Goal: Task Accomplishment & Management: Use online tool/utility

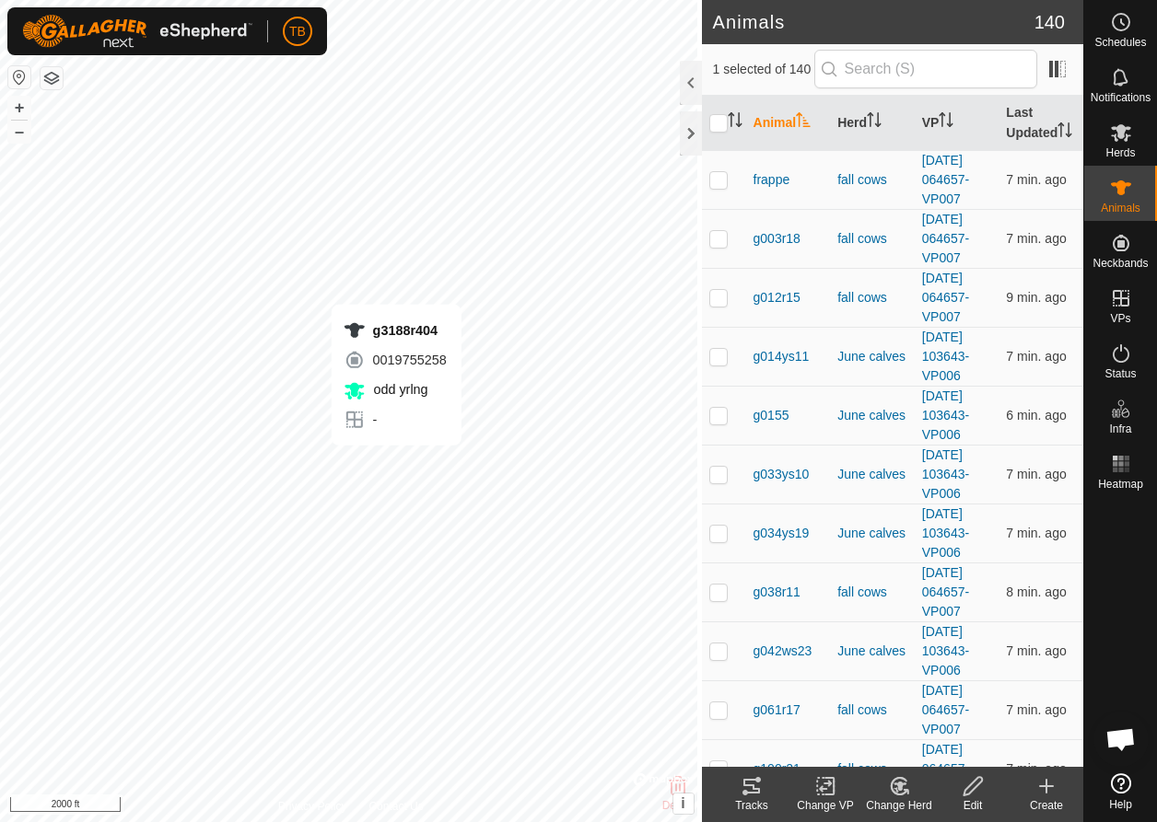
checkbox input "false"
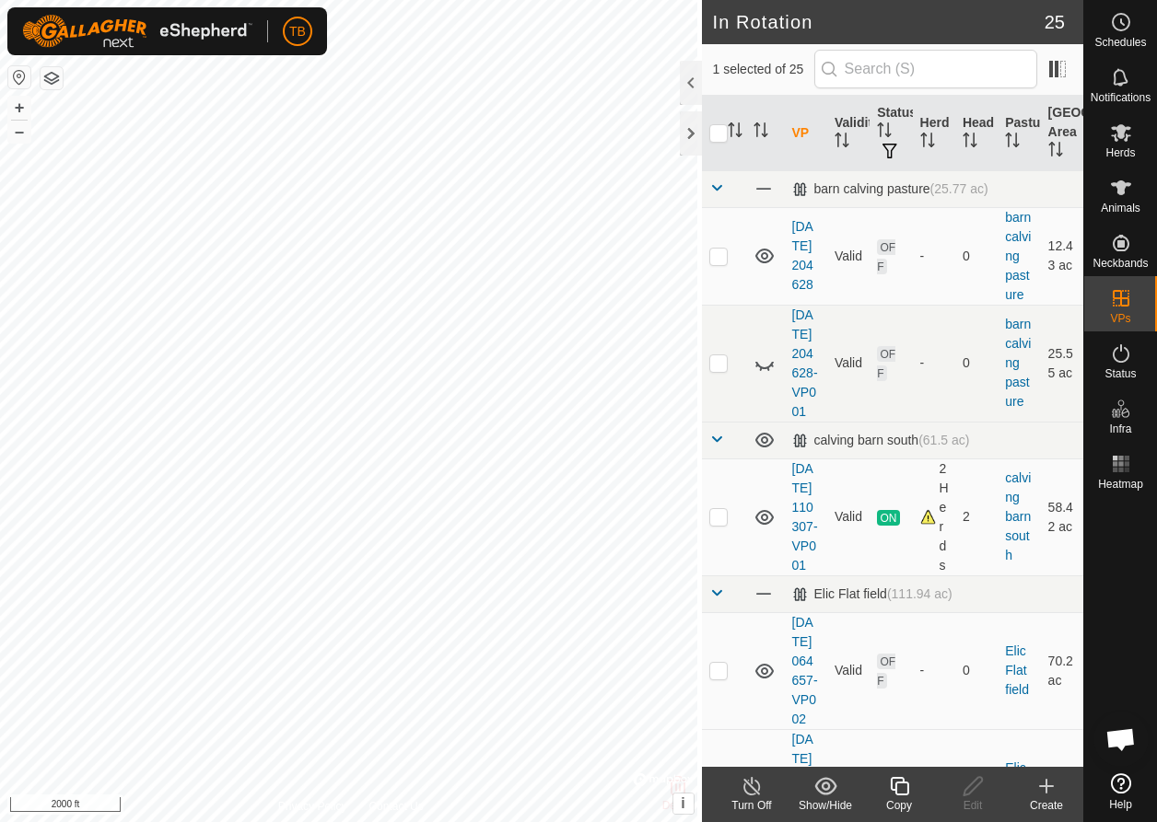
click at [903, 802] on div "Copy" at bounding box center [899, 806] width 74 height 17
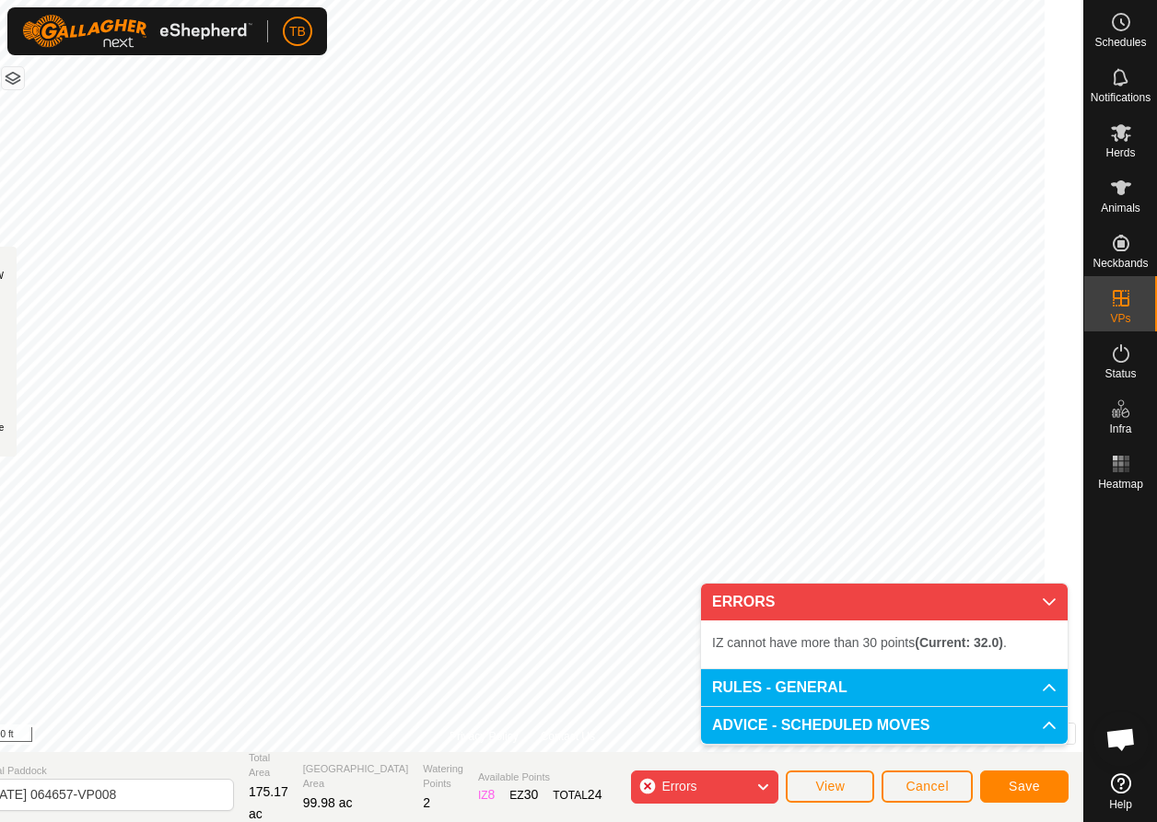
click at [452, 101] on div "TB Schedules Notifications Herds Animals Neckbands VPs Status Infra Heatmap Hel…" at bounding box center [578, 411] width 1157 height 822
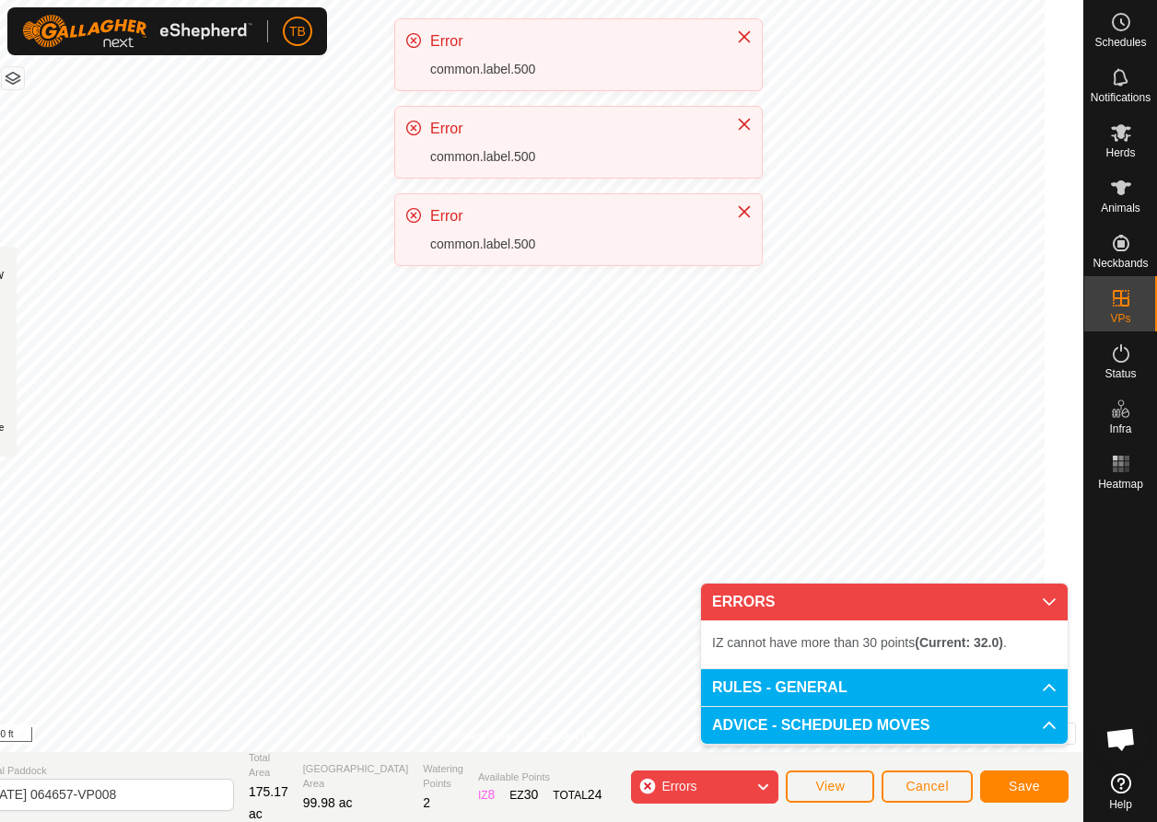
click at [454, 100] on div "Error common.label.500 Error common.label.500 Error common.label.500" at bounding box center [578, 149] width 368 height 262
click at [449, 101] on div "Error common.label.500 Error common.label.500 Error common.label.500" at bounding box center [578, 149] width 368 height 262
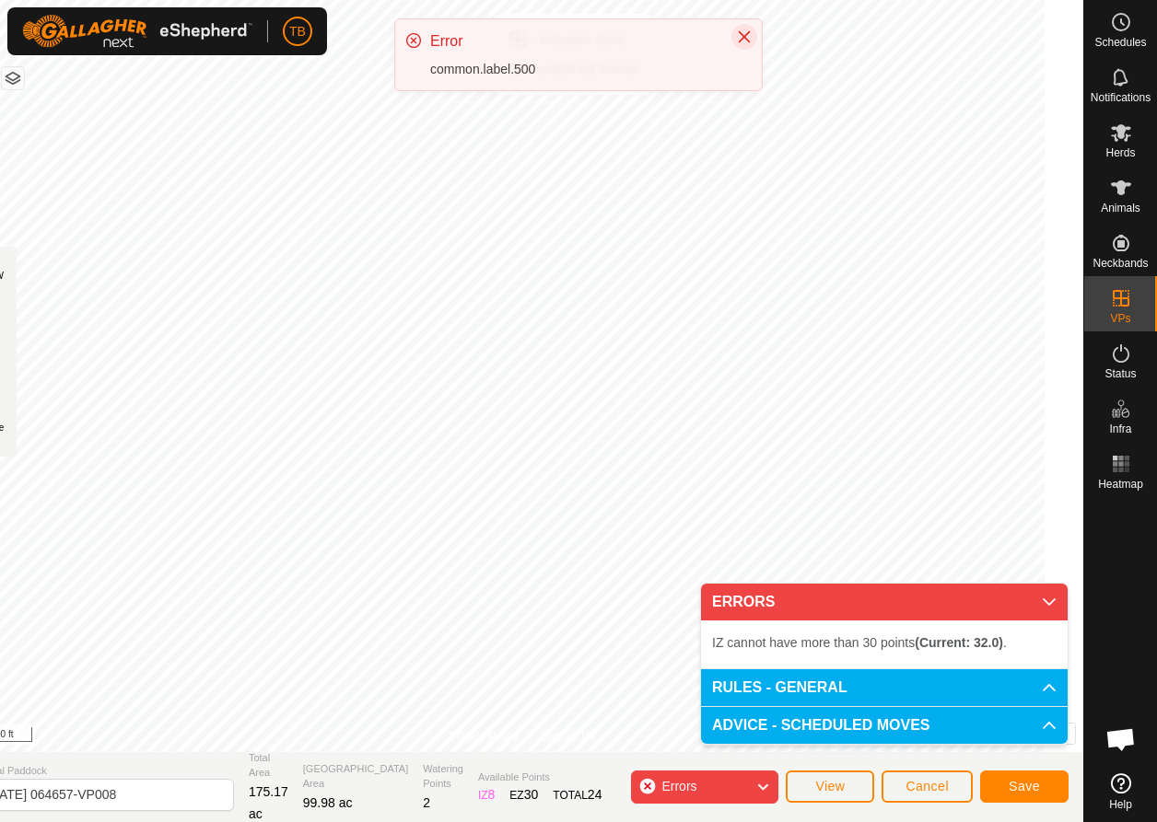
click at [753, 29] on button "Close" at bounding box center [744, 37] width 26 height 26
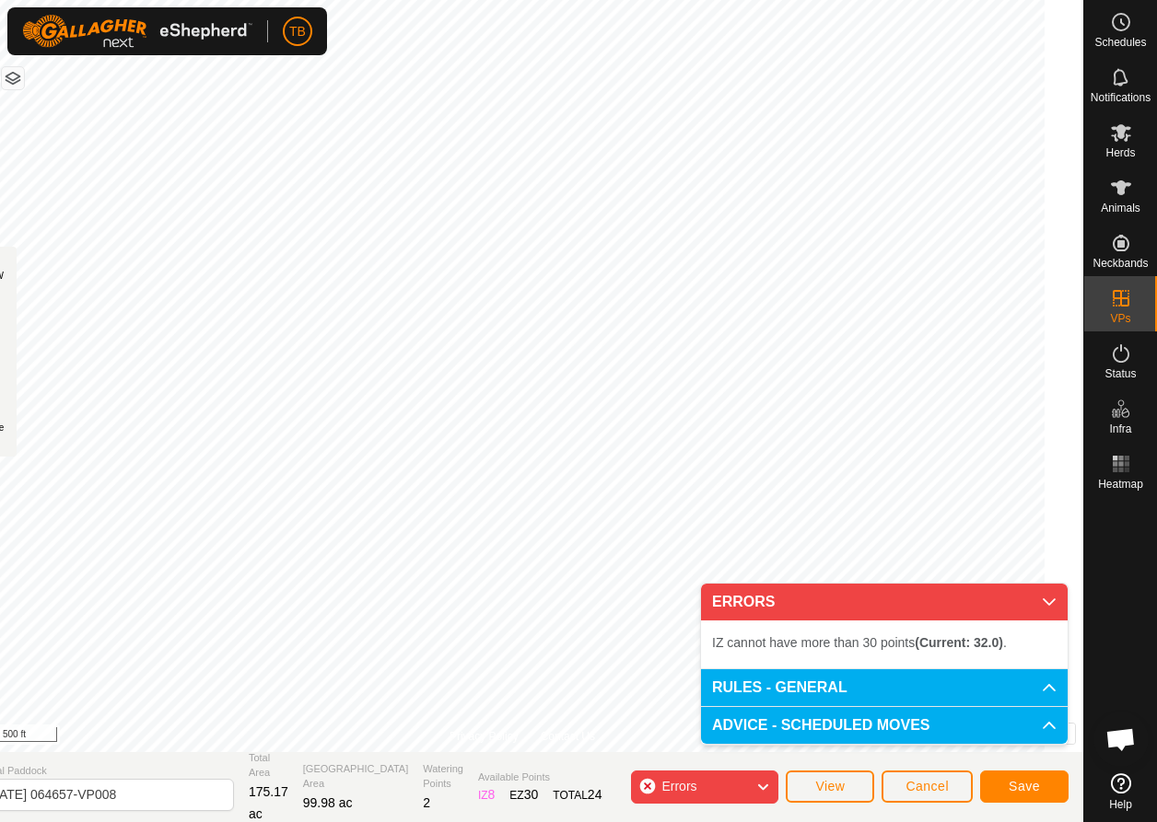
click at [883, 642] on span "IZ cannot have more than 30 points (Current: 32.0) ." at bounding box center [859, 642] width 295 height 15
click at [746, 787] on div "Errors" at bounding box center [704, 787] width 147 height 33
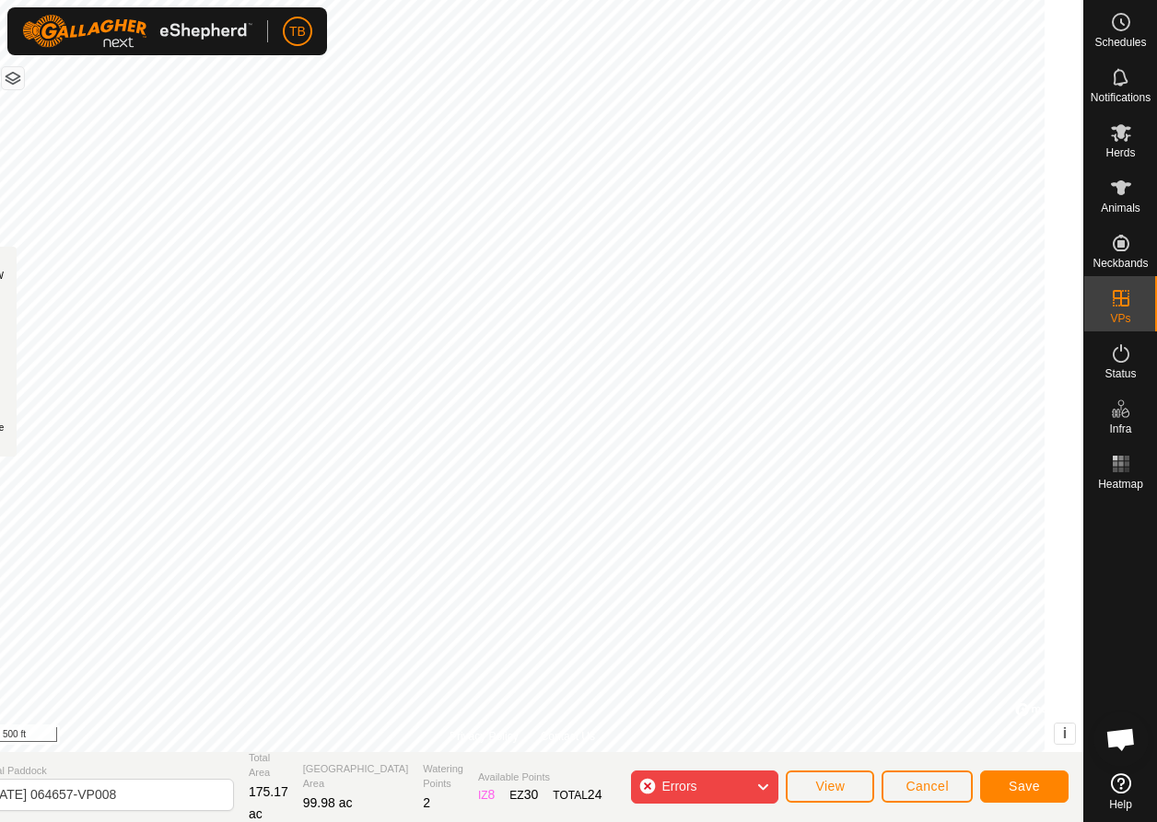
click at [764, 782] on icon at bounding box center [762, 787] width 15 height 24
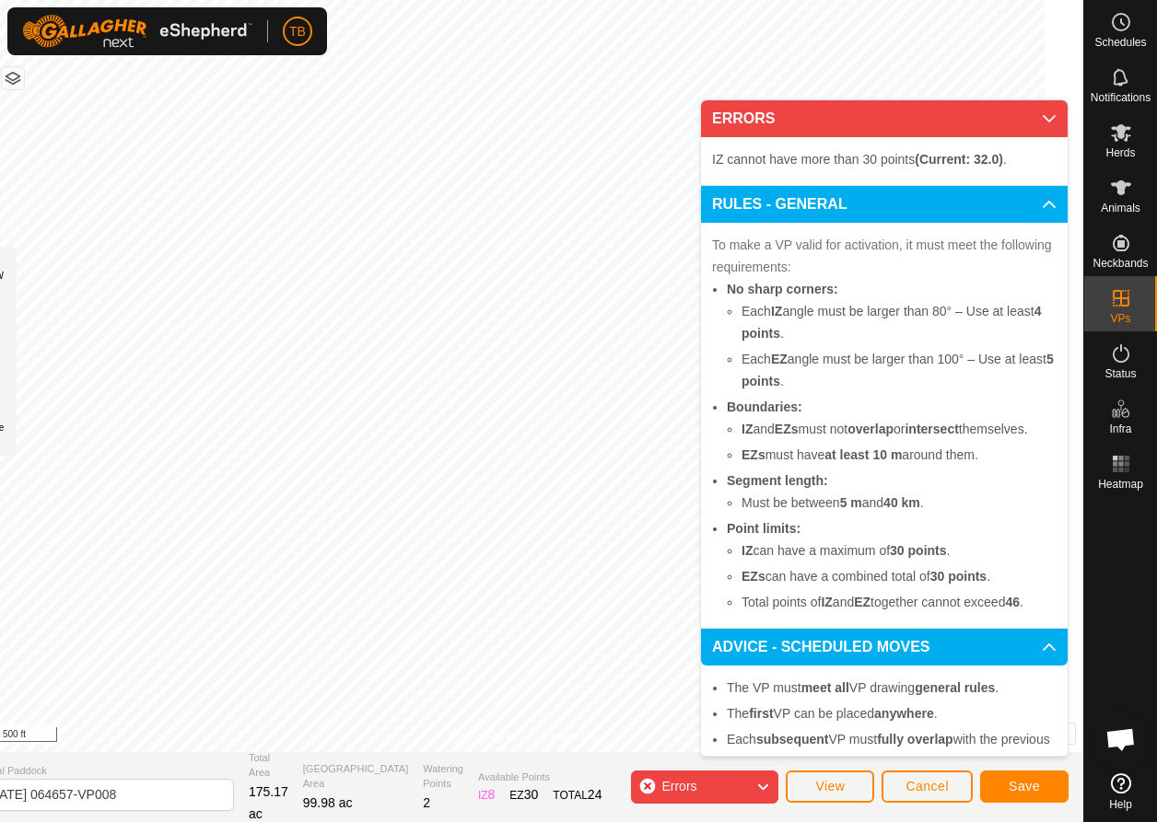
click at [764, 779] on icon at bounding box center [762, 787] width 15 height 24
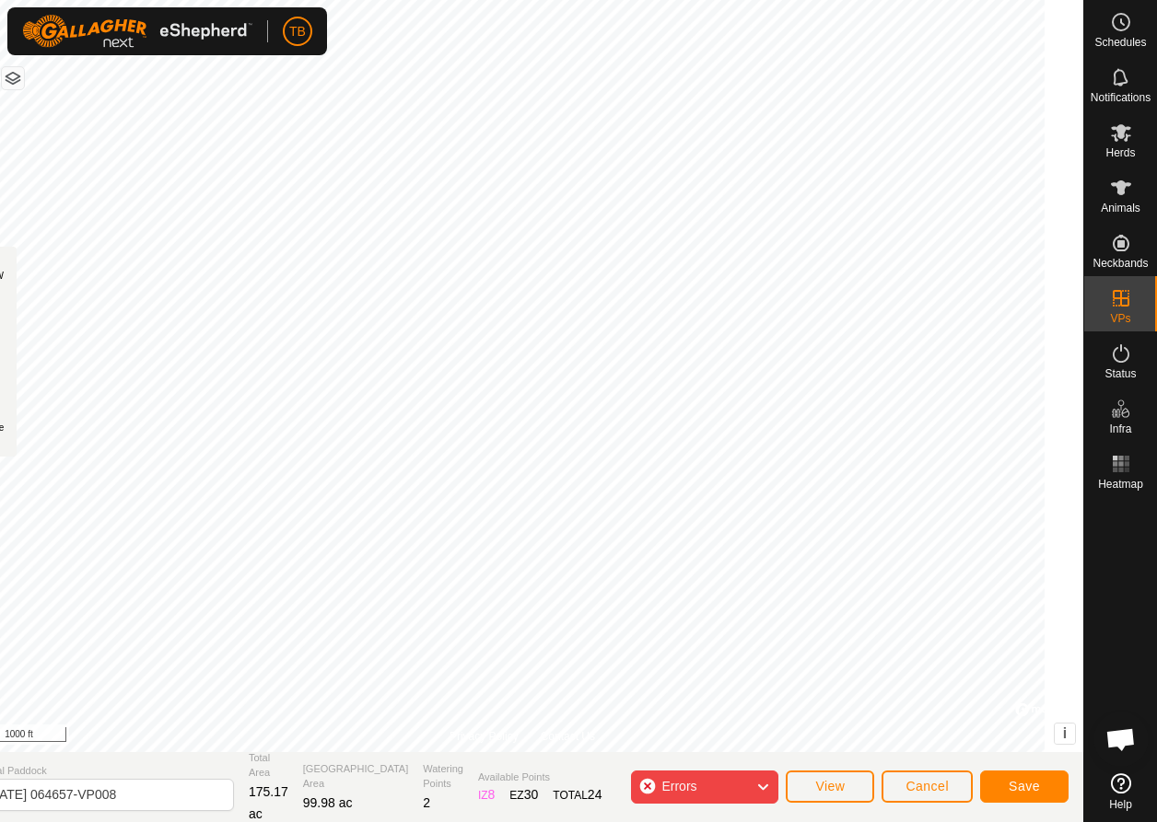
click at [1021, 785] on span "Save" at bounding box center [1023, 786] width 31 height 15
click at [762, 789] on icon at bounding box center [762, 787] width 15 height 24
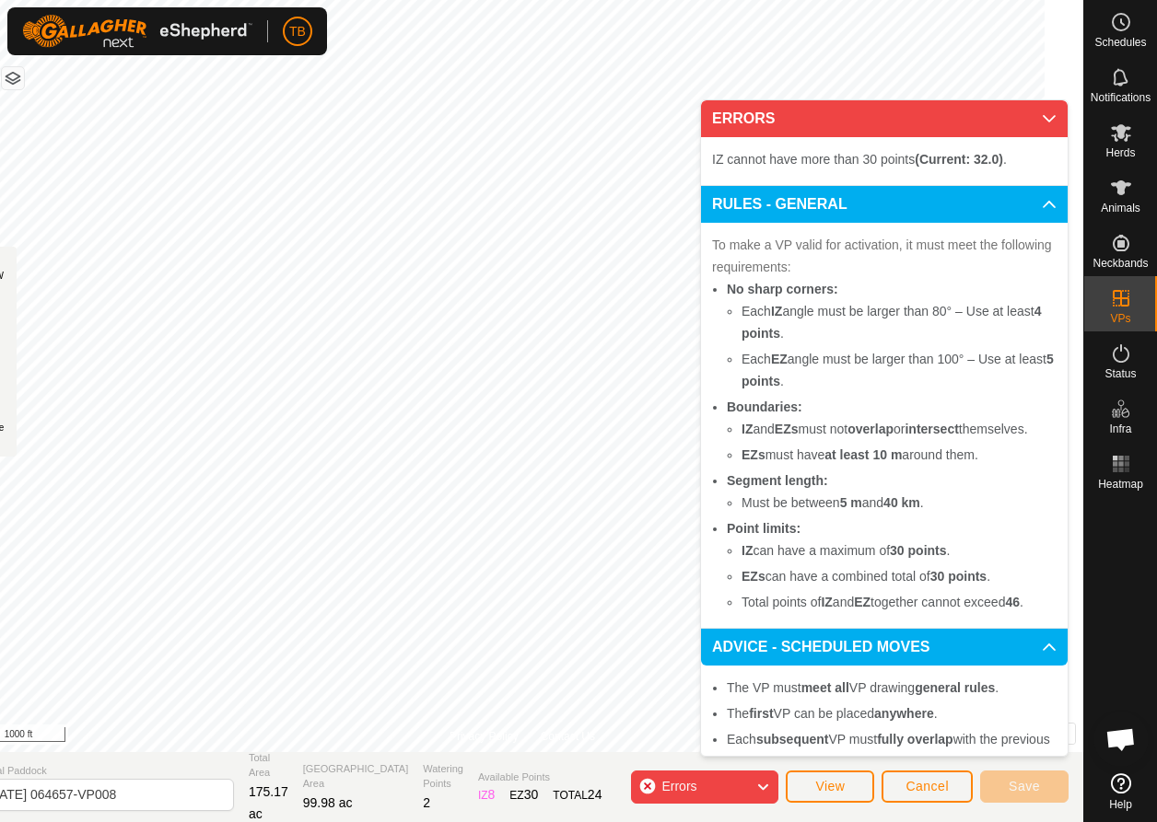
scroll to position [4, 0]
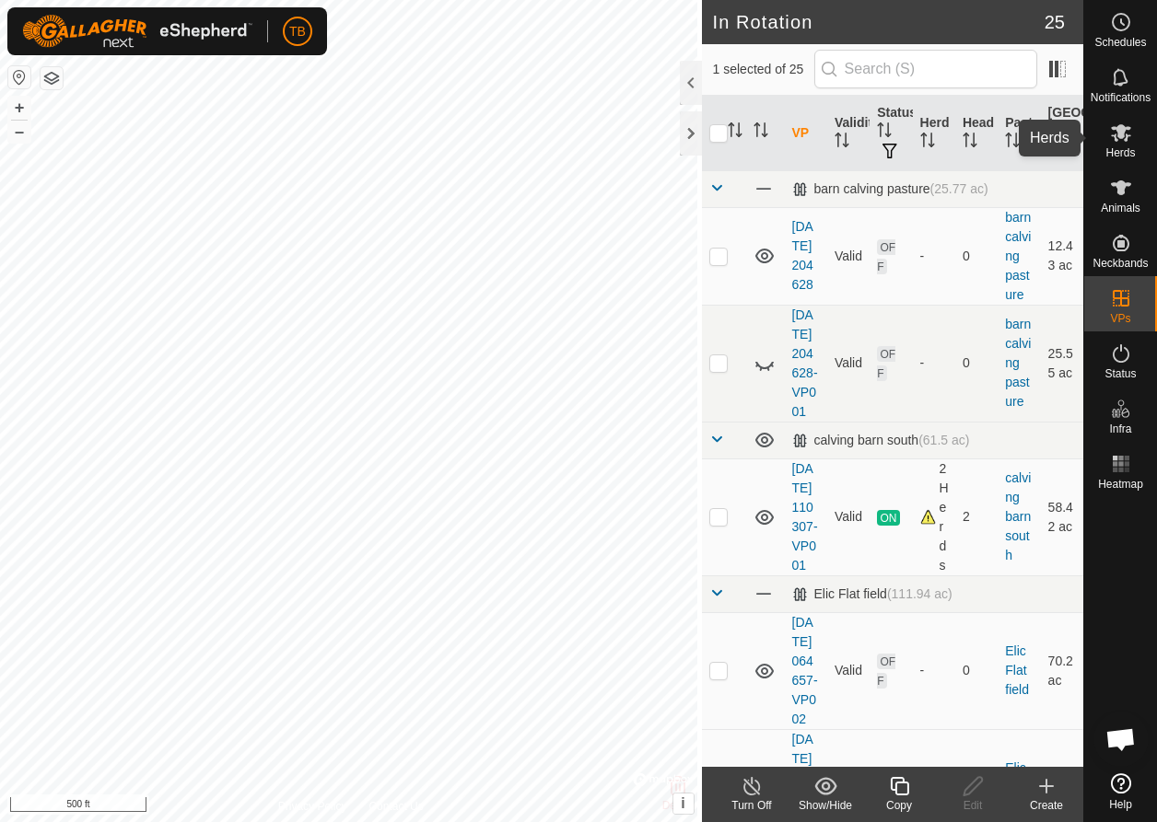
click at [1124, 139] on icon at bounding box center [1121, 132] width 20 height 17
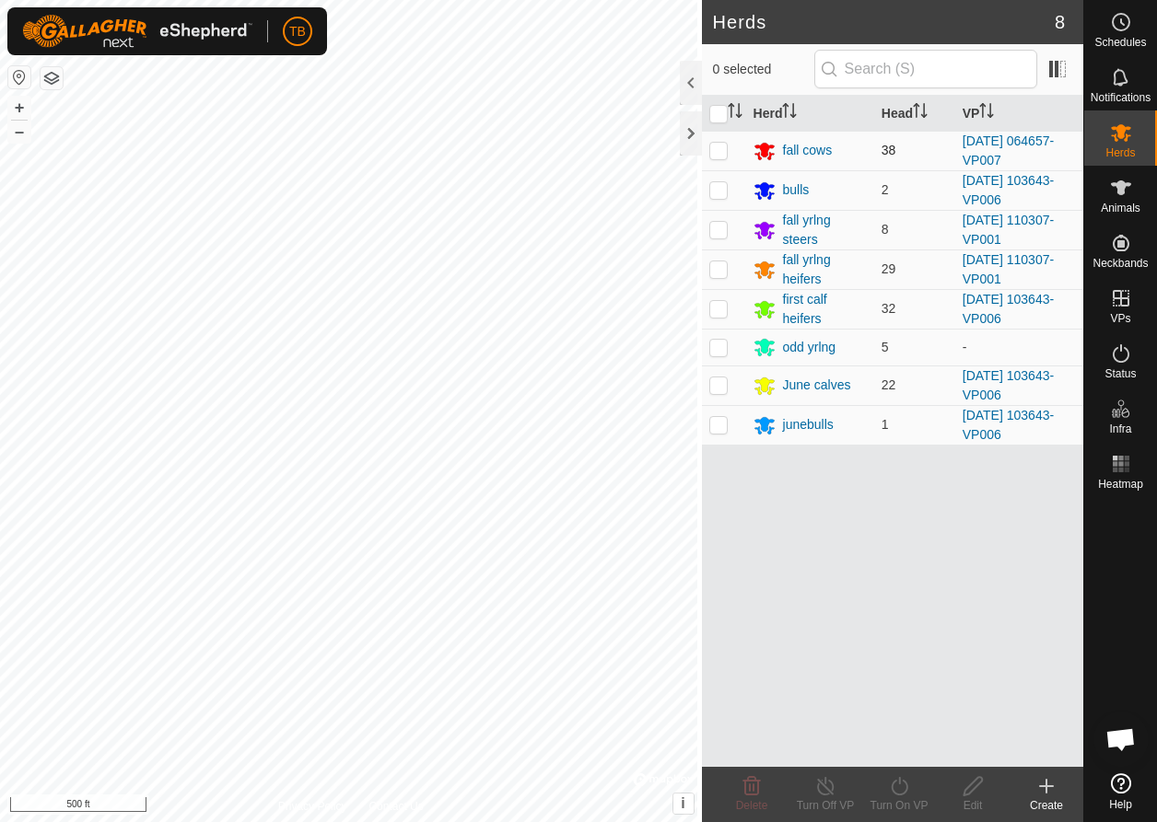
click at [710, 154] on p-checkbox at bounding box center [718, 150] width 18 height 15
checkbox input "true"
click at [716, 347] on p-checkbox at bounding box center [718, 347] width 18 height 15
checkbox input "true"
click at [892, 798] on div "Turn On VP" at bounding box center [899, 806] width 74 height 17
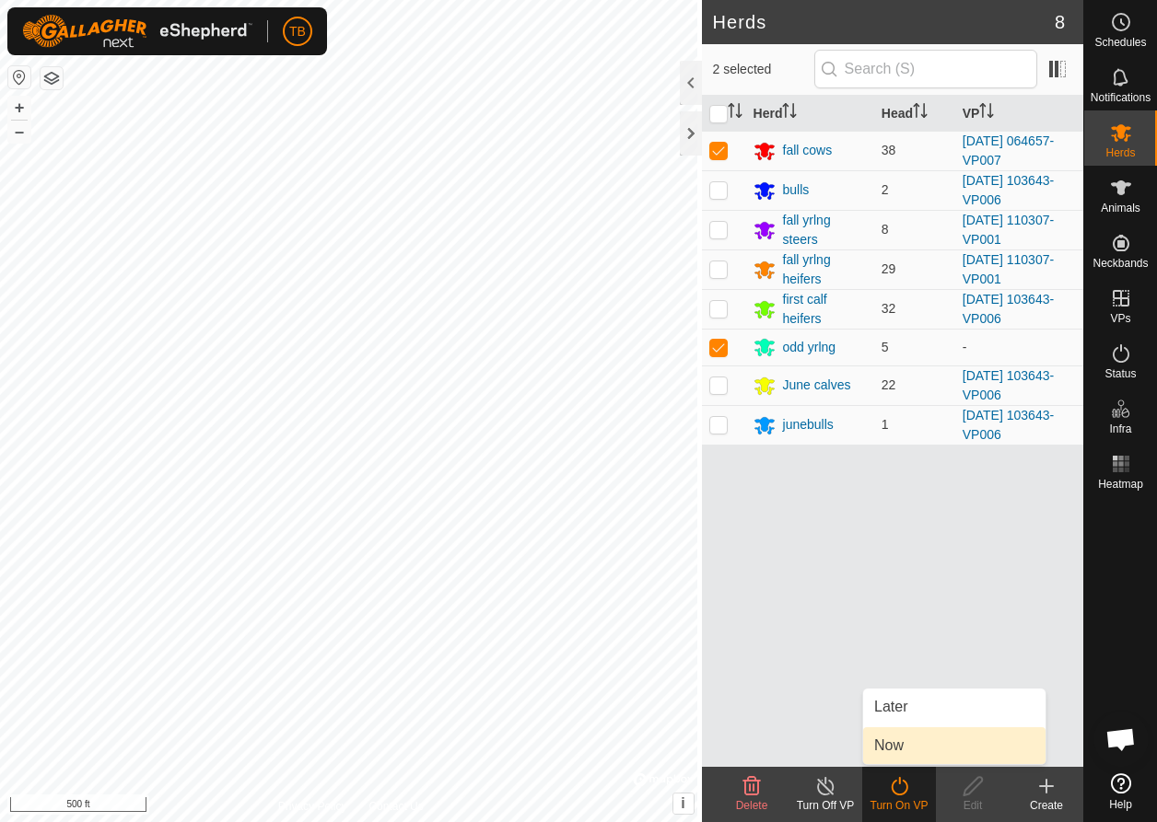
click at [897, 740] on link "Now" at bounding box center [954, 746] width 182 height 37
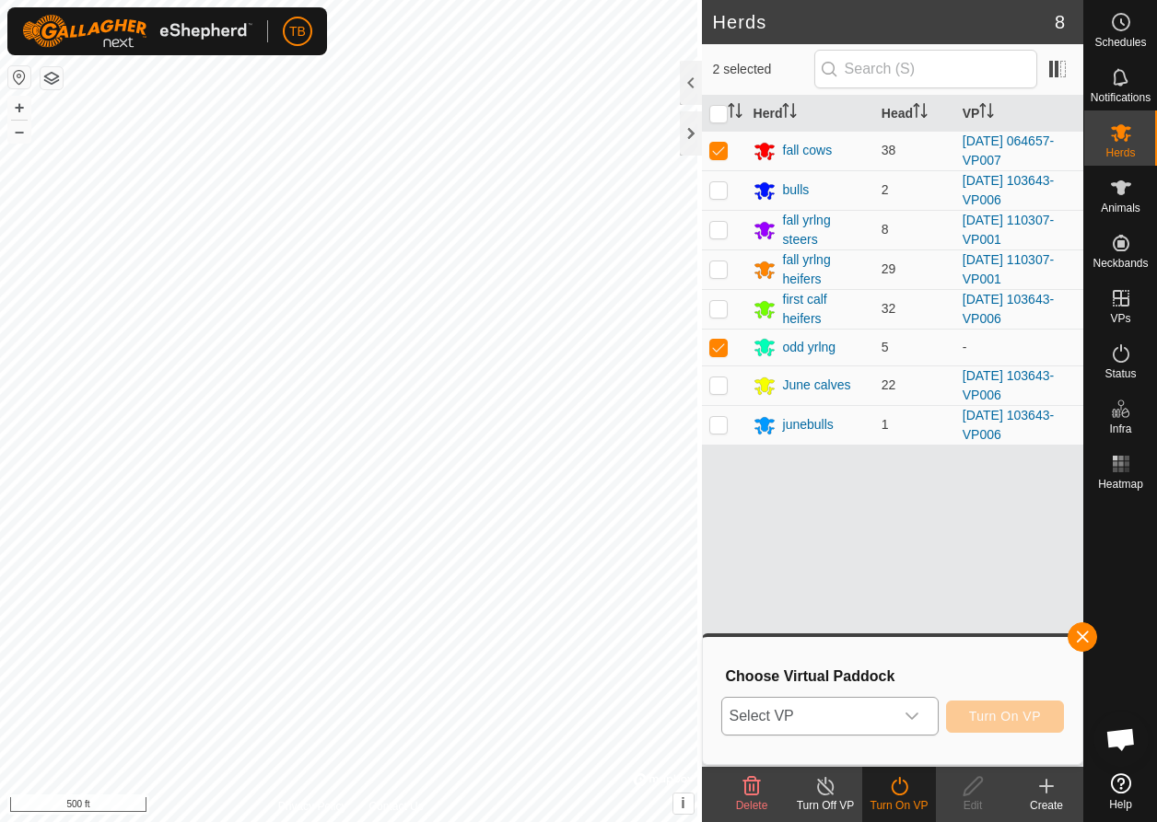
click at [914, 716] on icon "dropdown trigger" at bounding box center [911, 716] width 13 height 7
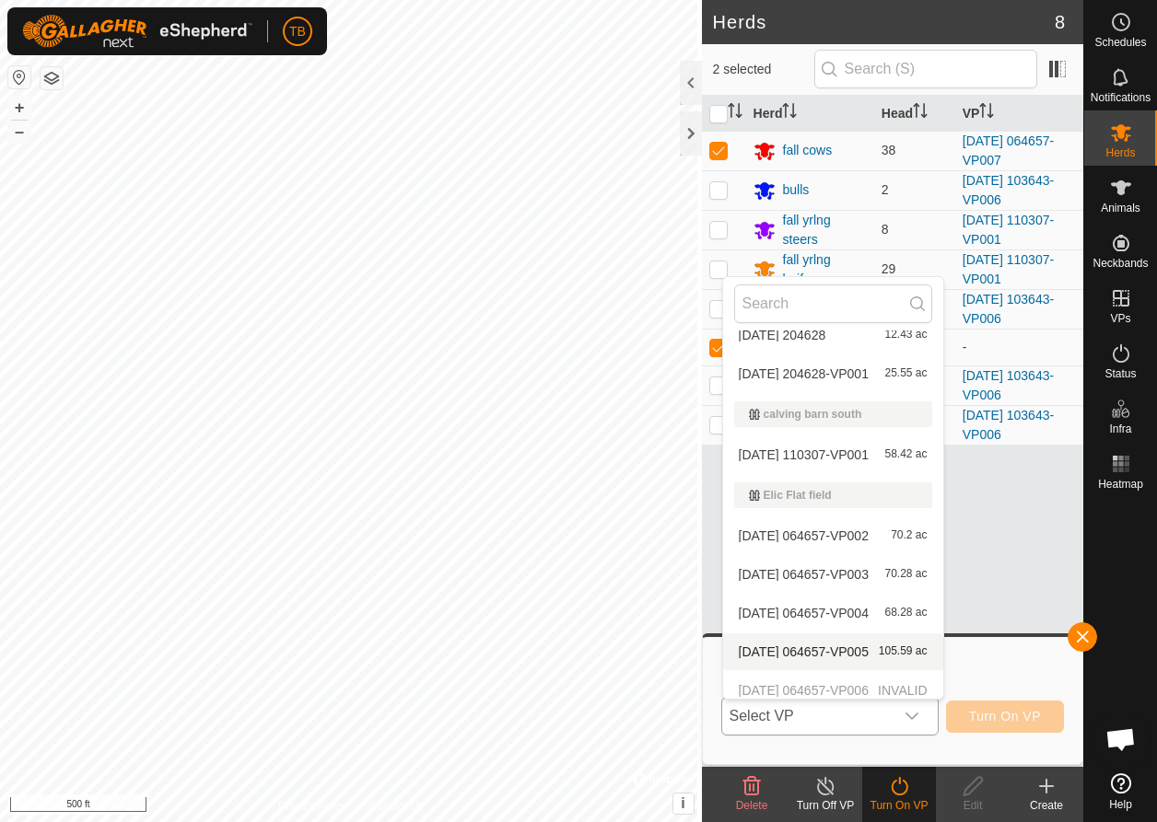
scroll to position [232, 0]
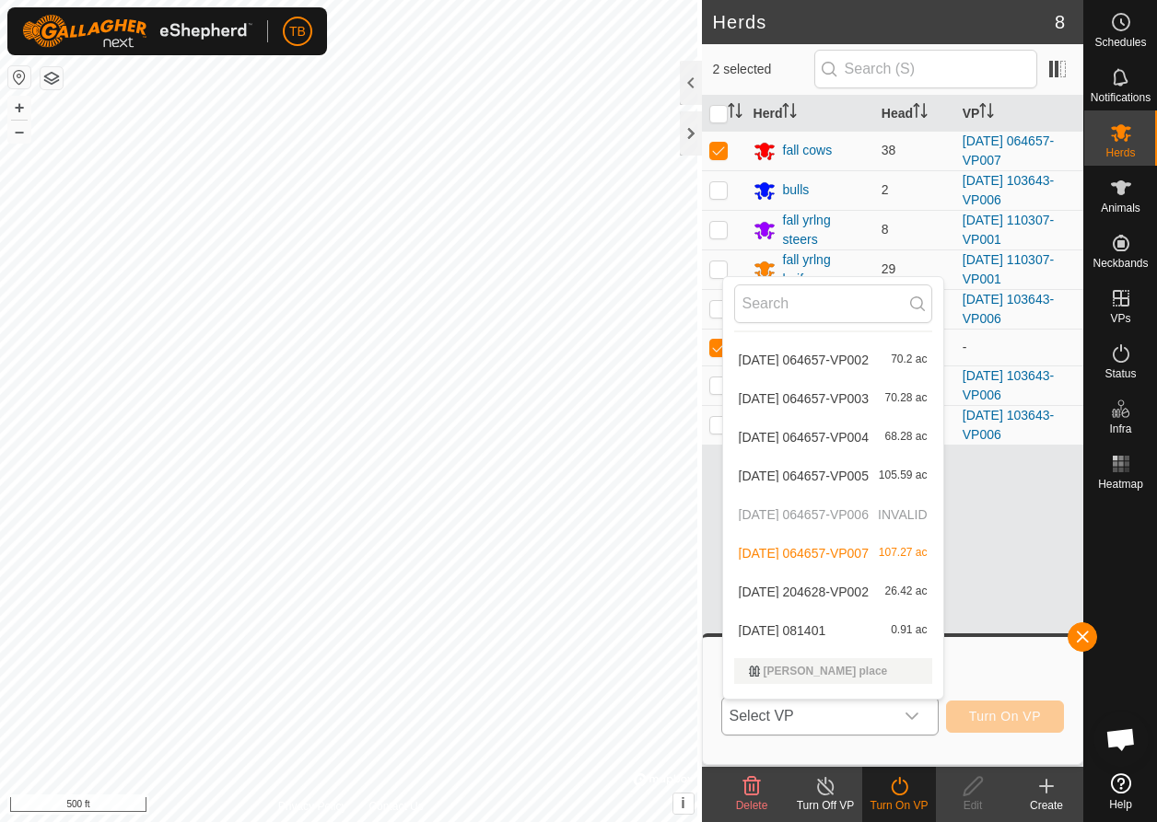
click at [810, 558] on li "[DATE] 064657-VP007 107.27 ac" at bounding box center [833, 553] width 220 height 37
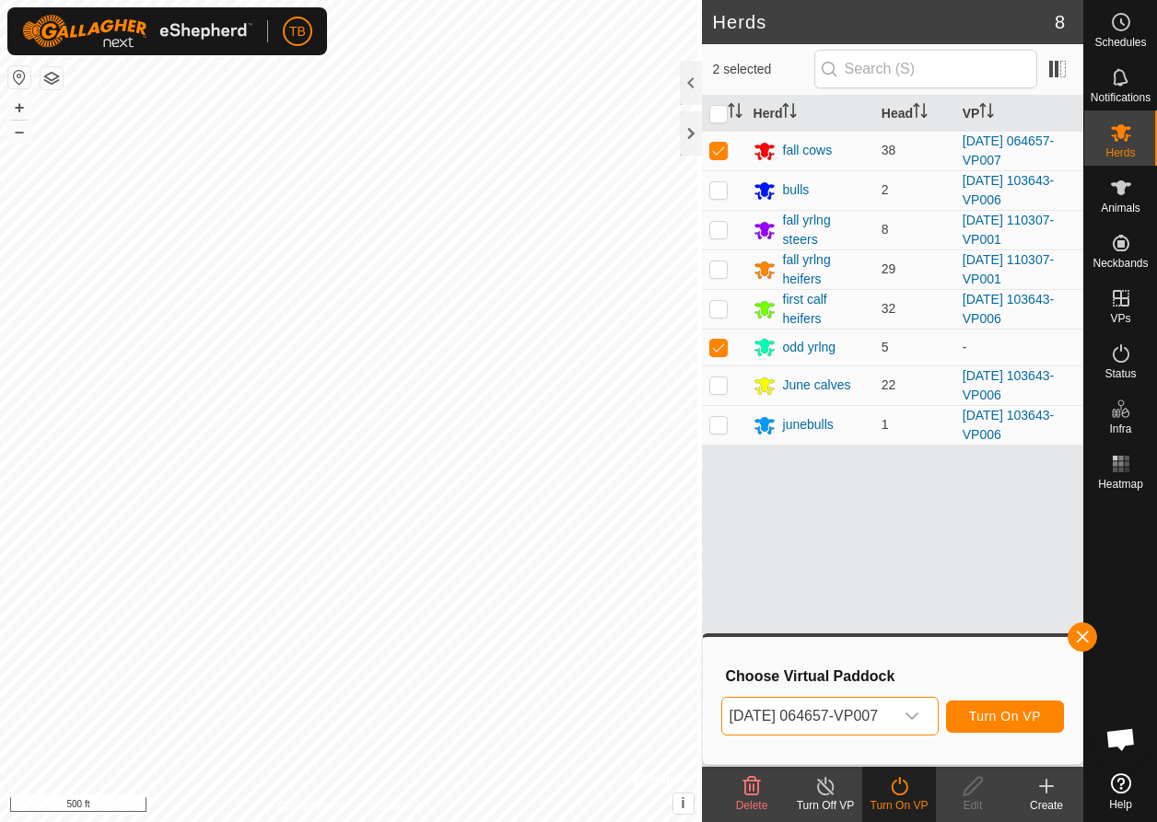
click at [1015, 711] on span "Turn On VP" at bounding box center [1005, 716] width 72 height 15
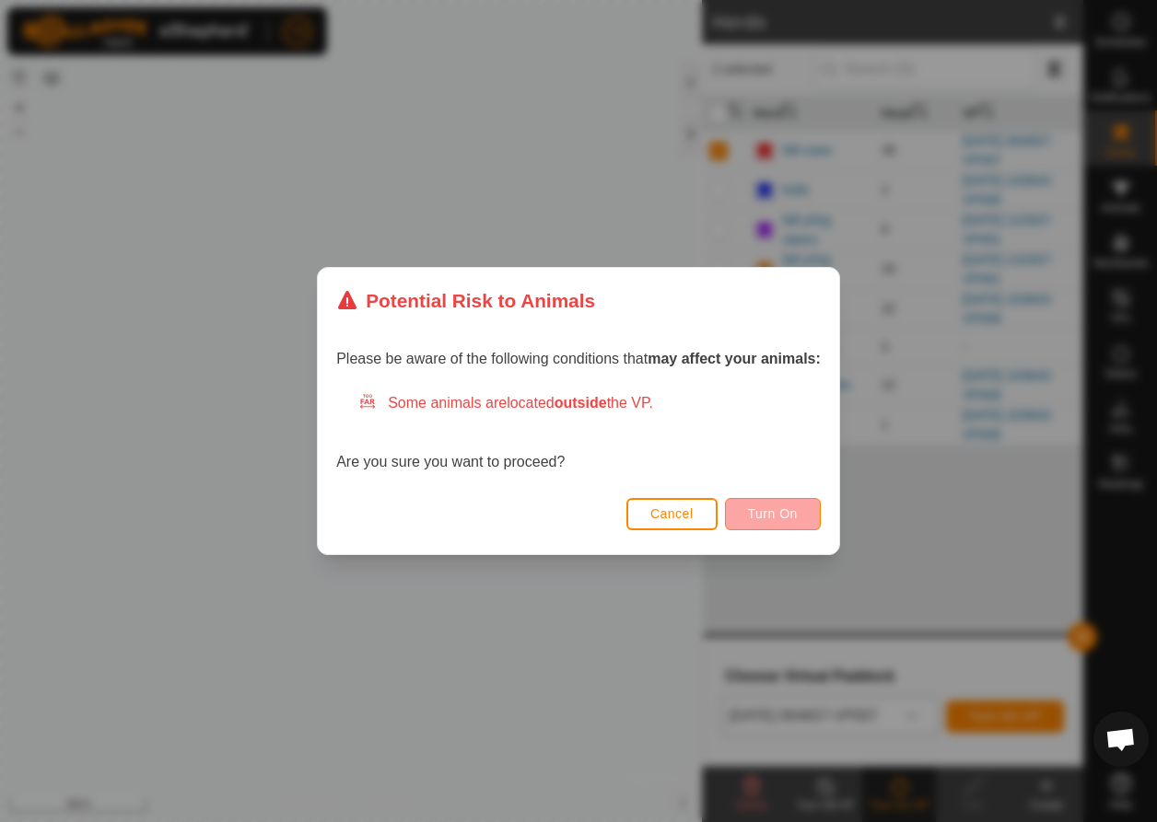
click at [782, 507] on span "Turn On" at bounding box center [773, 514] width 50 height 15
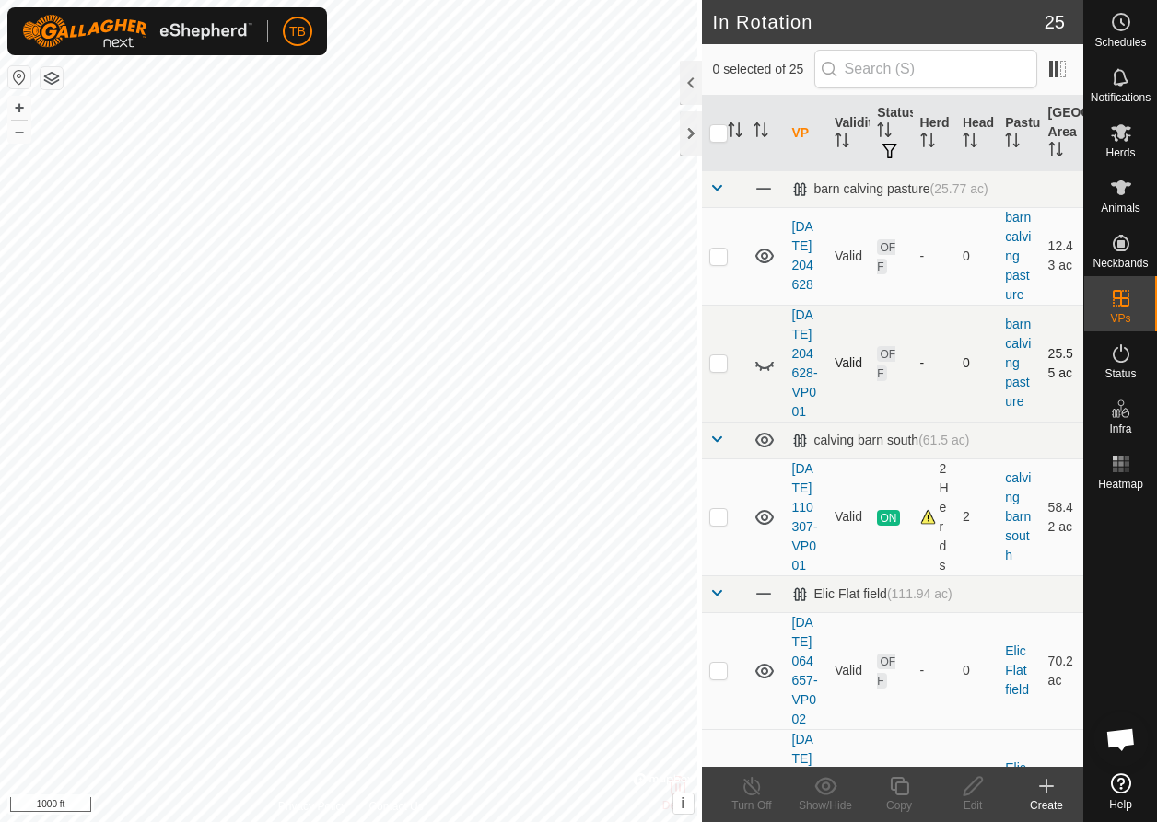
checkbox input "true"
checkbox input "false"
checkbox input "true"
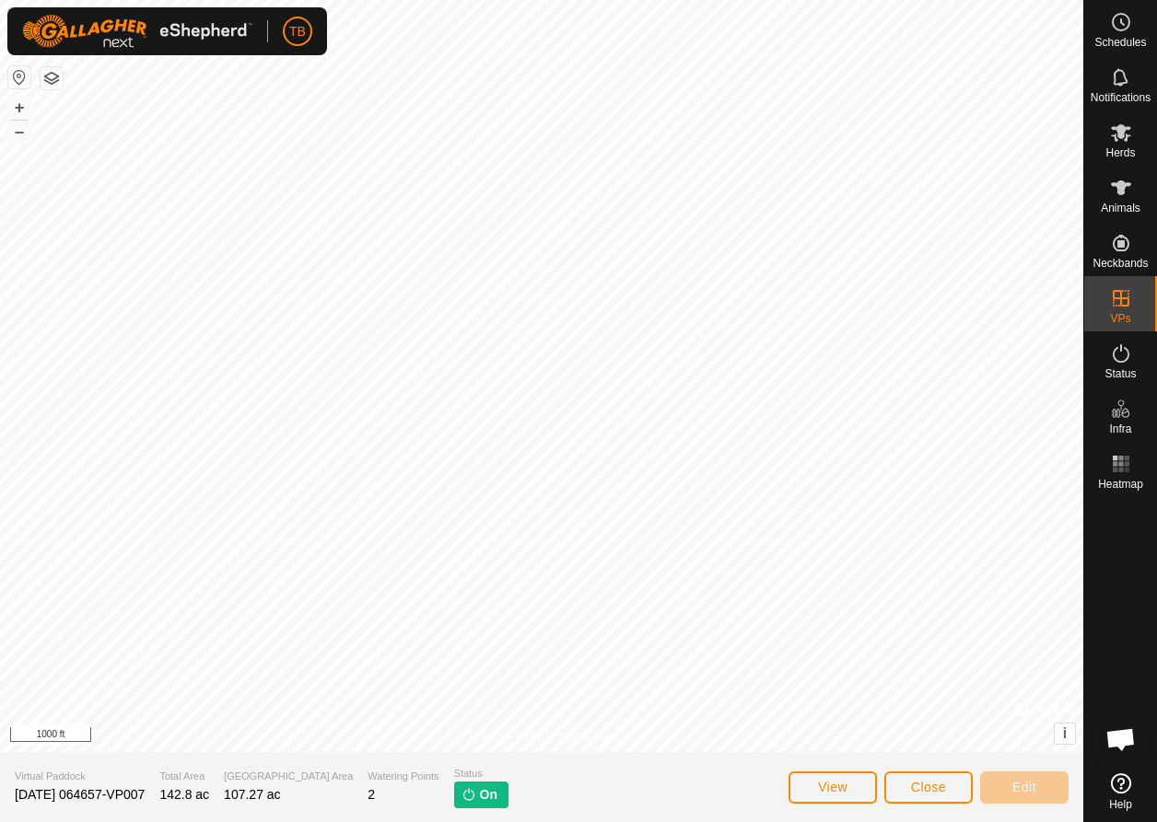
click at [940, 792] on span "Close" at bounding box center [928, 787] width 35 height 15
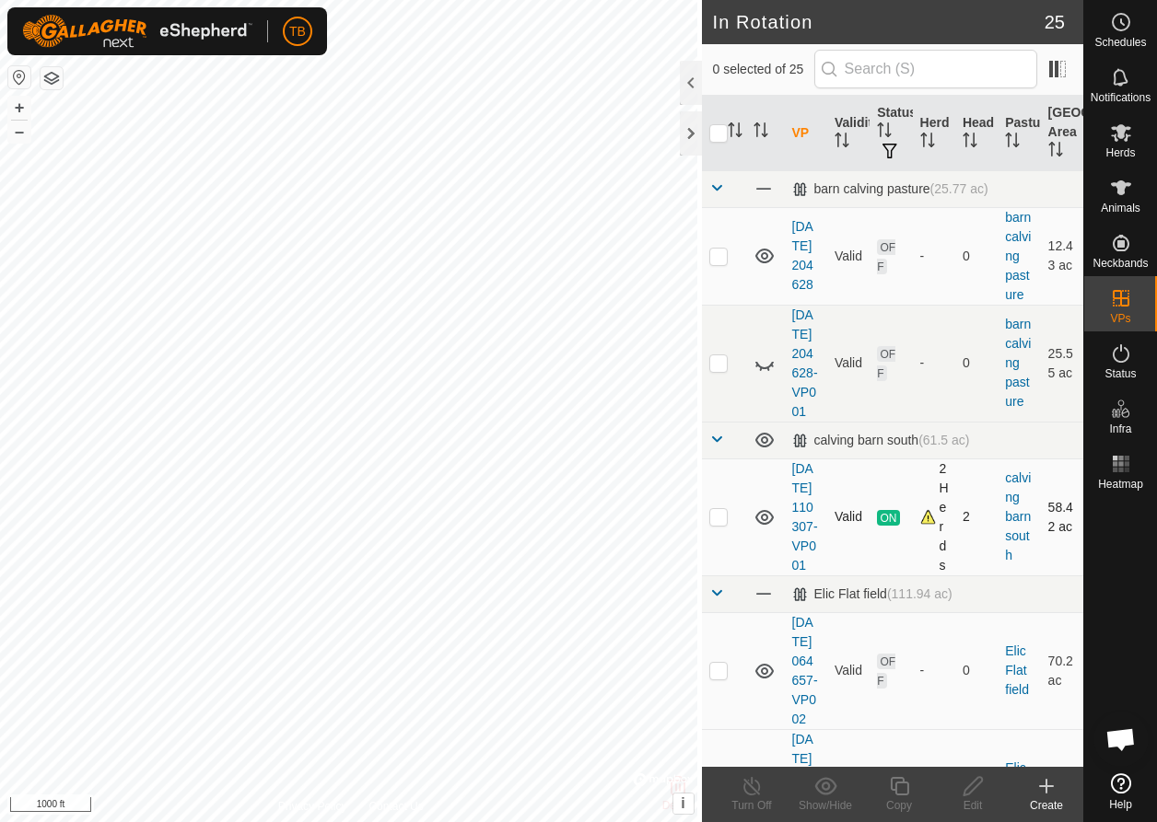
checkbox input "true"
click at [903, 801] on div "Copy" at bounding box center [899, 806] width 74 height 17
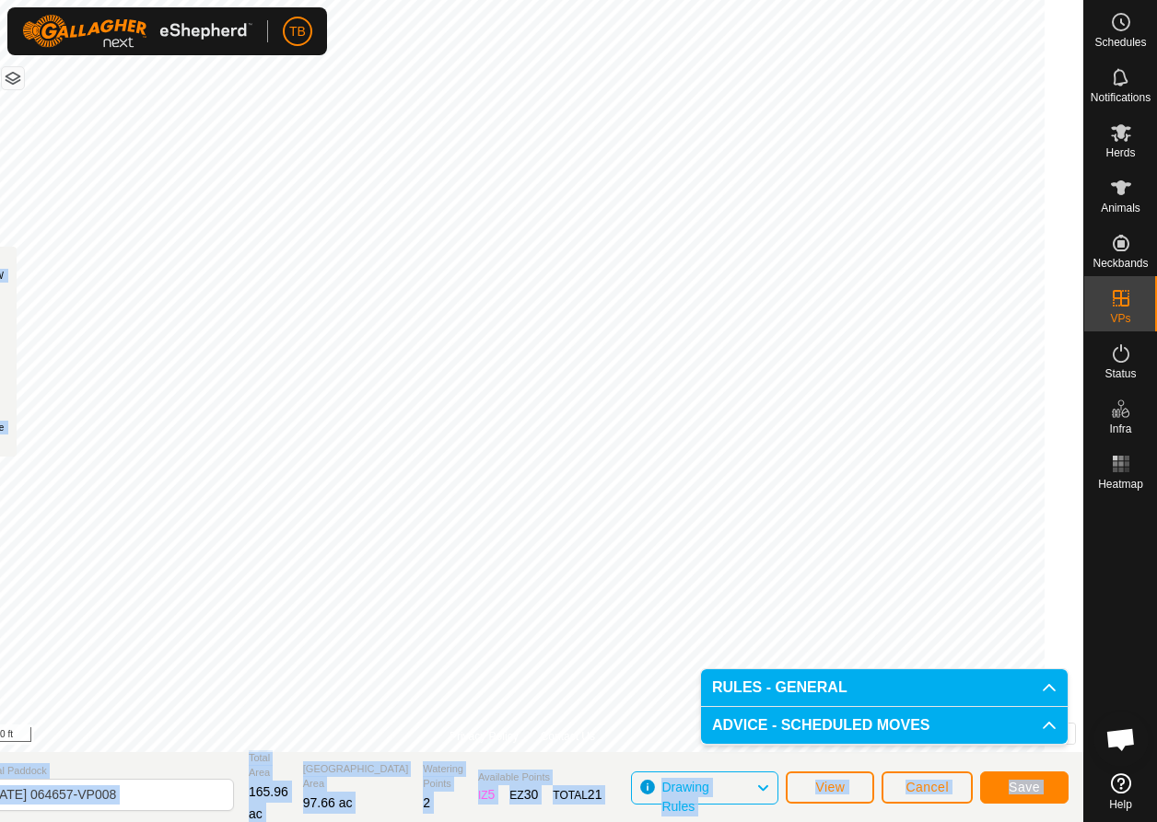
click at [715, 532] on body "TB Schedules Notifications Herds Animals Neckbands VPs Status Infra Heatmap Hel…" at bounding box center [578, 411] width 1157 height 822
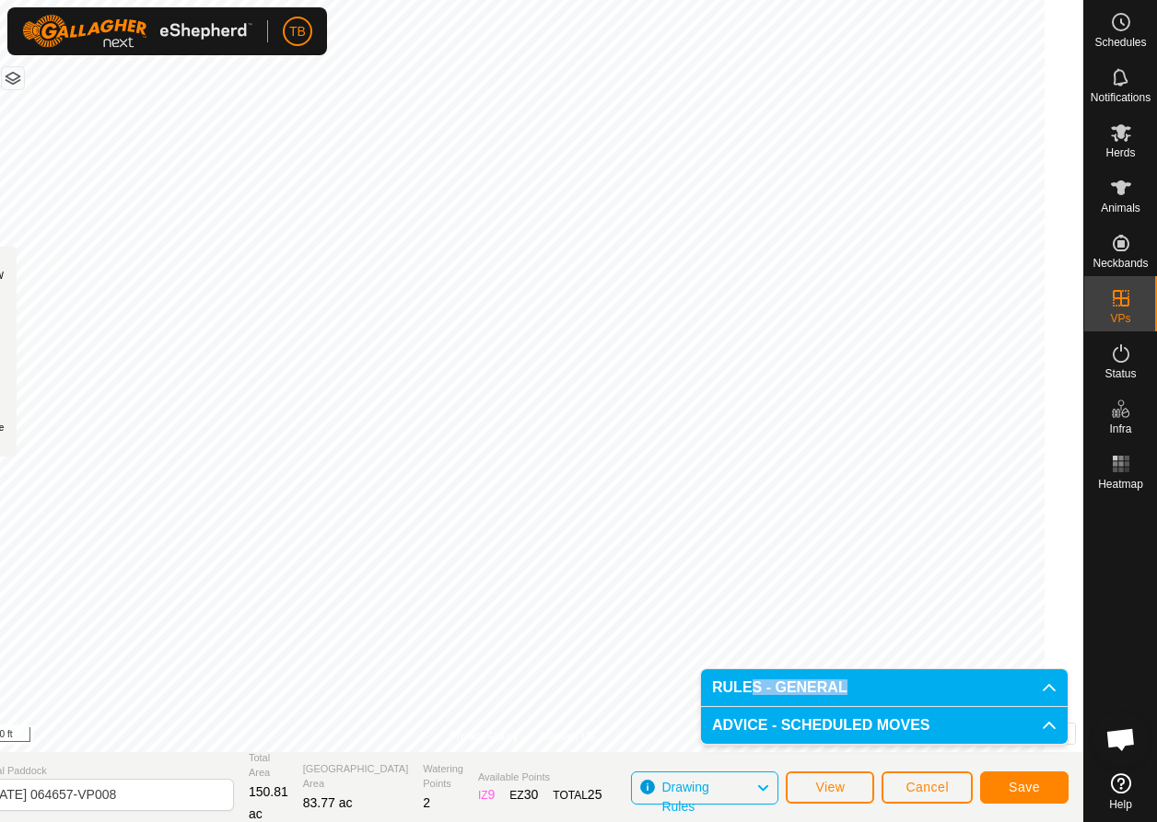
drag, startPoint x: 750, startPoint y: 682, endPoint x: 742, endPoint y: 675, distance: 10.4
click at [749, 681] on p-accordion-header "RULES - GENERAL" at bounding box center [884, 688] width 367 height 37
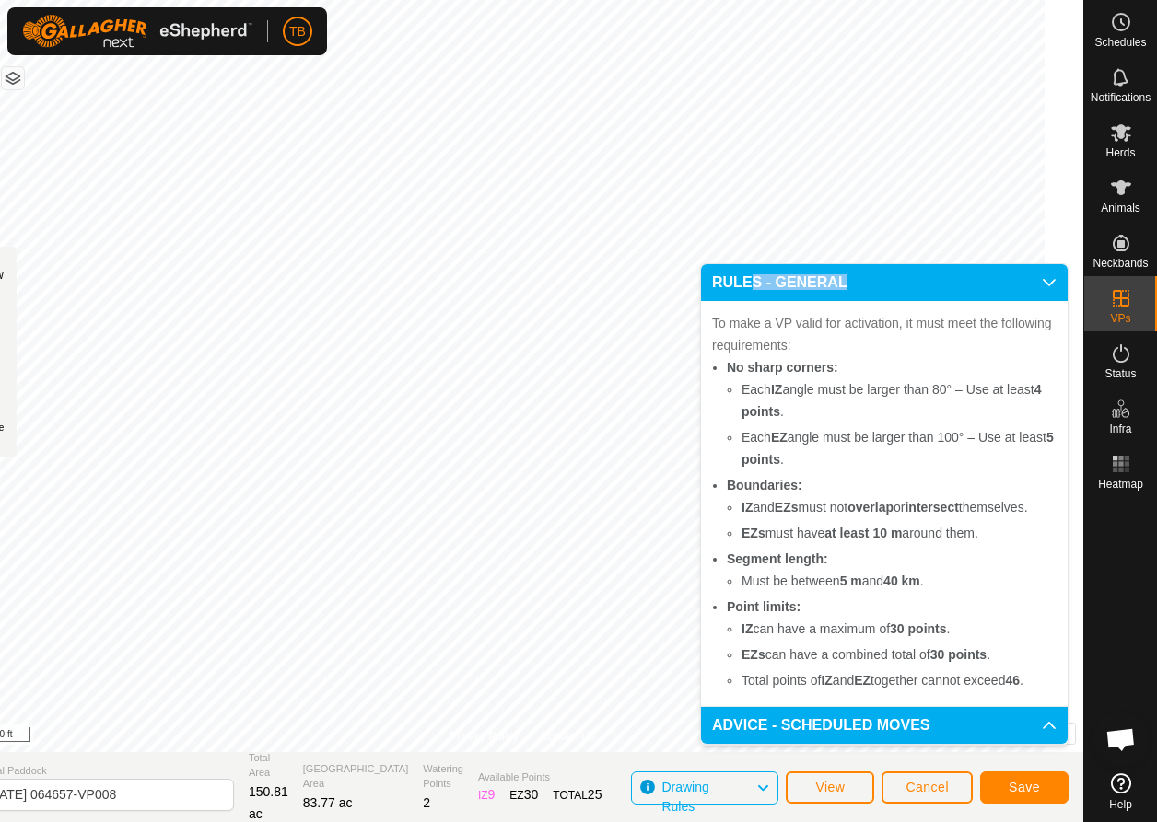
click at [448, 0] on html "TB Schedules Notifications Herds Animals Neckbands VPs Status Infra Heatmap Hel…" at bounding box center [578, 411] width 1157 height 822
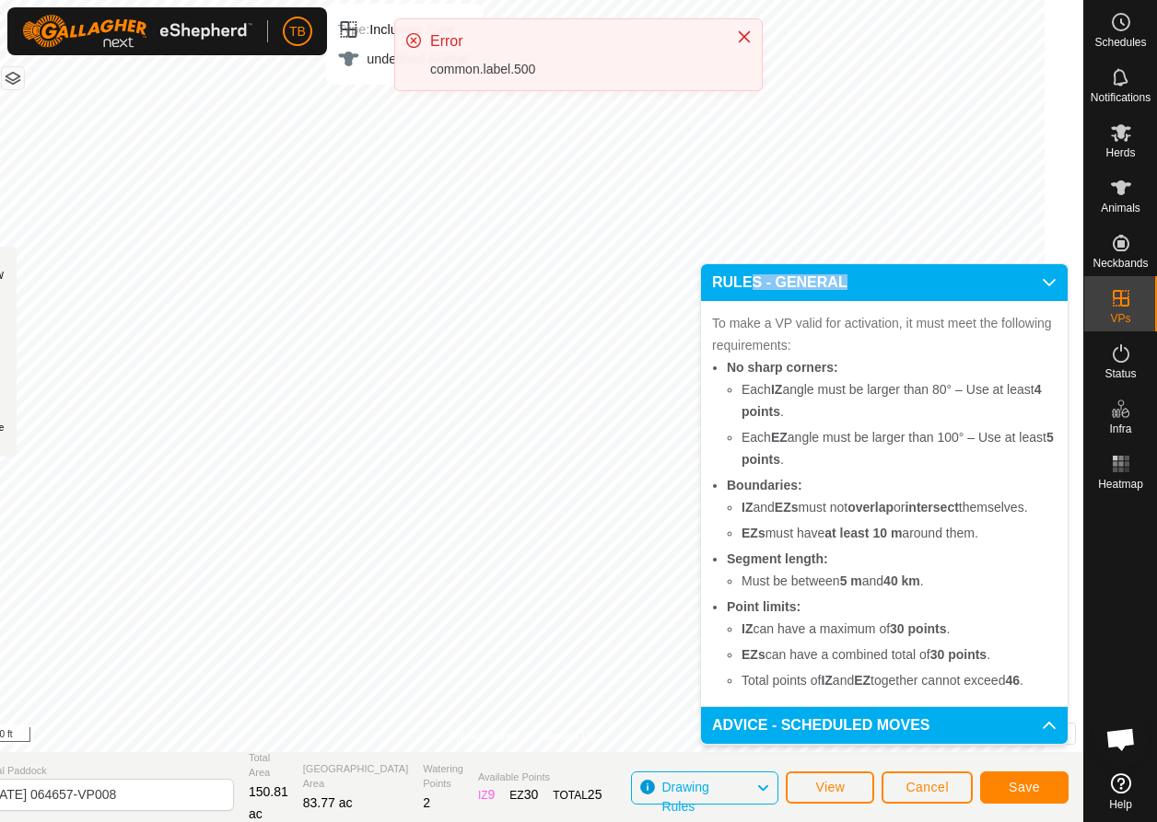
click at [443, 0] on html "TB Schedules Notifications Herds Animals Neckbands VPs Status Infra Heatmap Hel…" at bounding box center [578, 411] width 1157 height 822
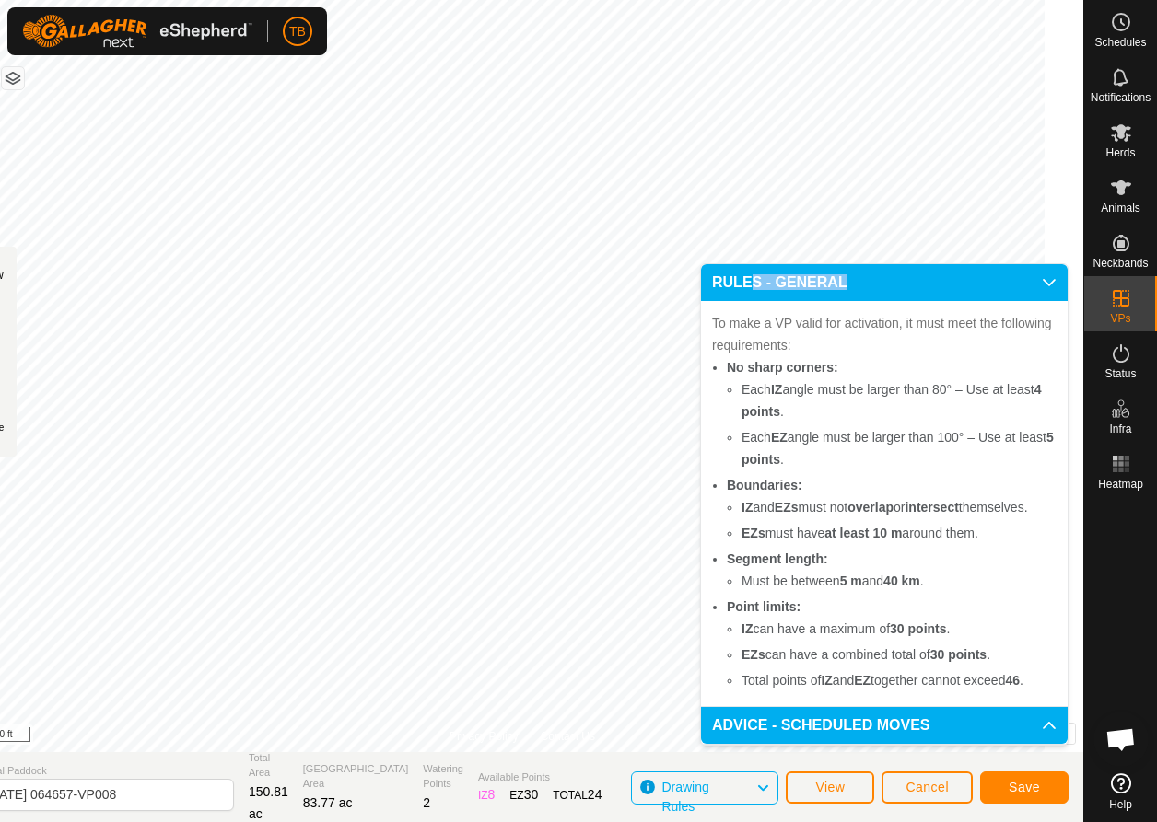
click at [1048, 787] on button "Save" at bounding box center [1024, 788] width 88 height 32
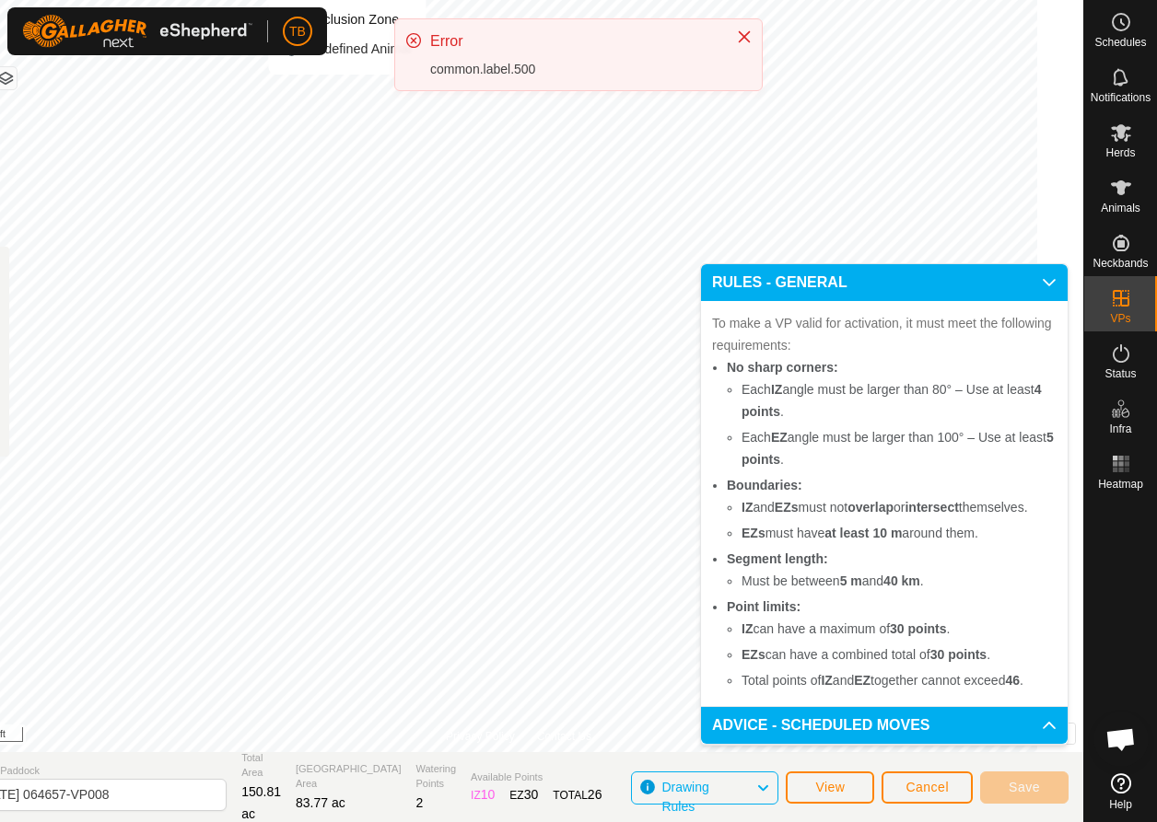
click at [472, 69] on div "common.label.500" at bounding box center [573, 69] width 287 height 19
click at [411, 34] on icon at bounding box center [413, 40] width 15 height 15
click at [410, 42] on icon at bounding box center [413, 40] width 15 height 15
click at [413, 41] on icon at bounding box center [413, 40] width 15 height 15
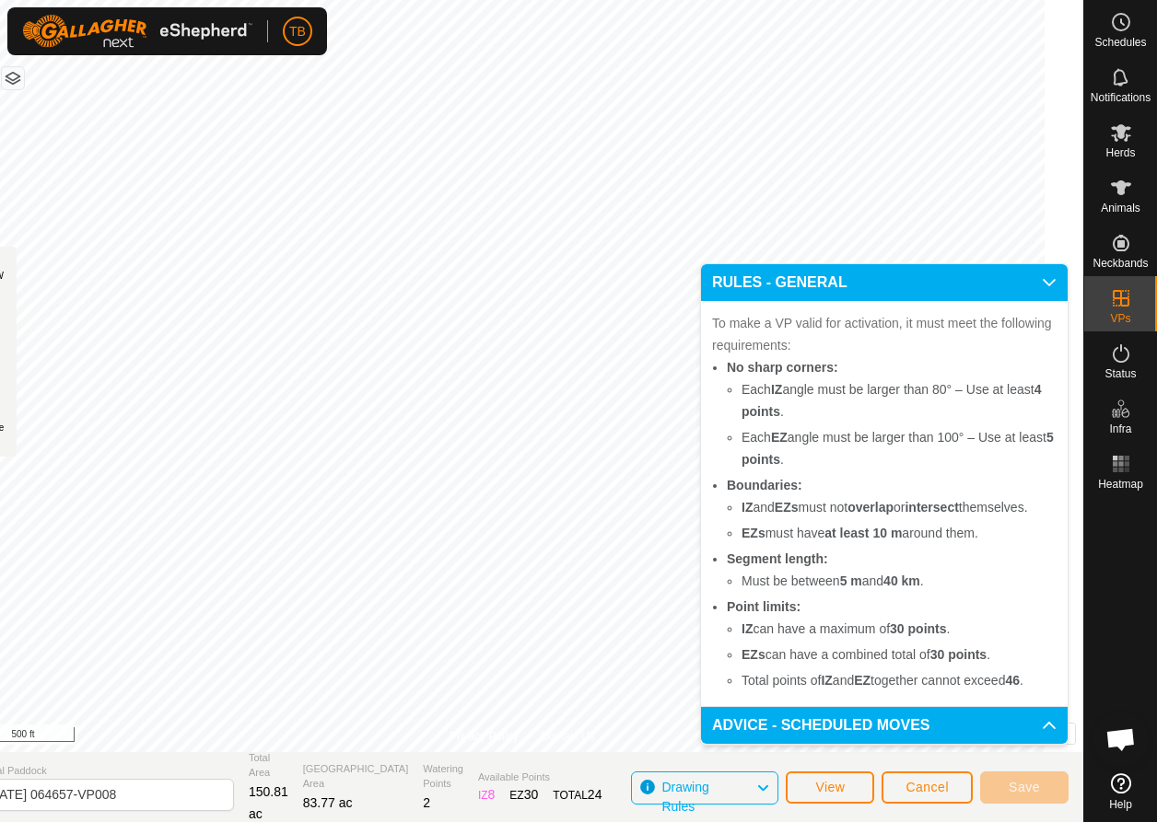
click at [818, 784] on span "View" at bounding box center [829, 787] width 29 height 15
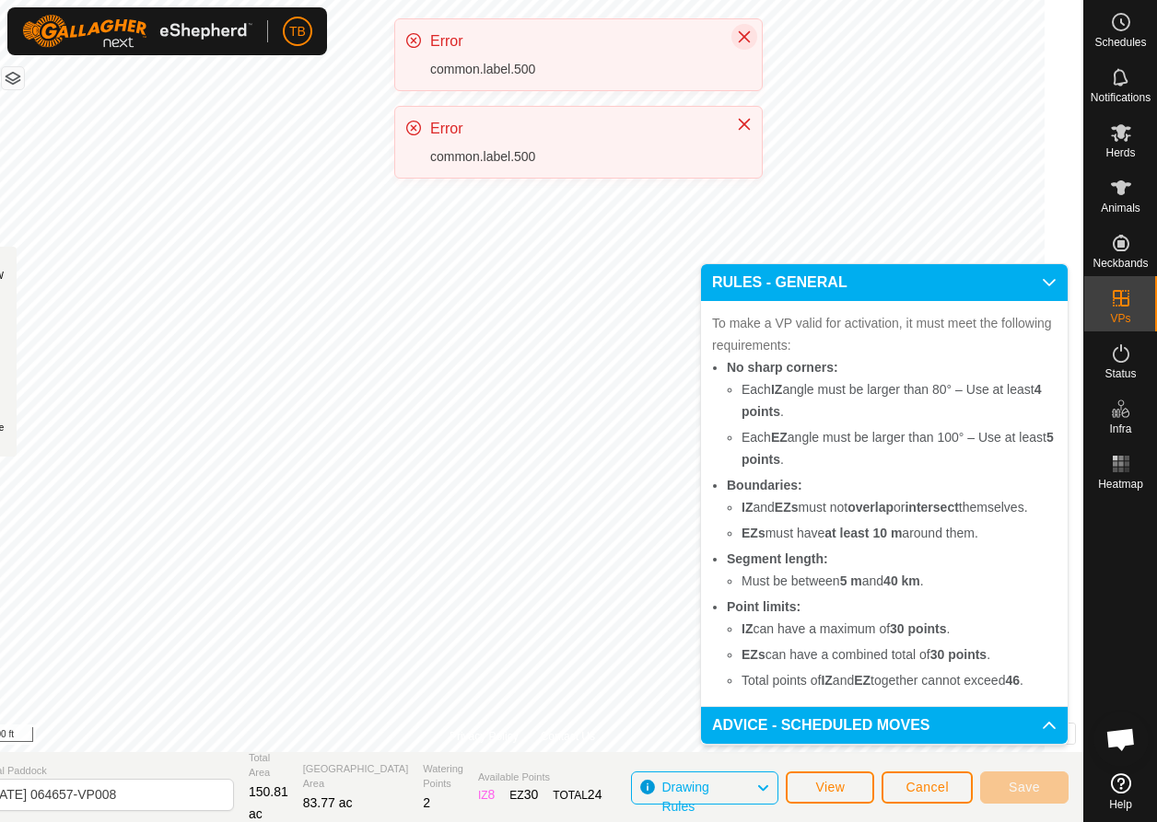
click at [748, 31] on icon "Close" at bounding box center [744, 36] width 15 height 15
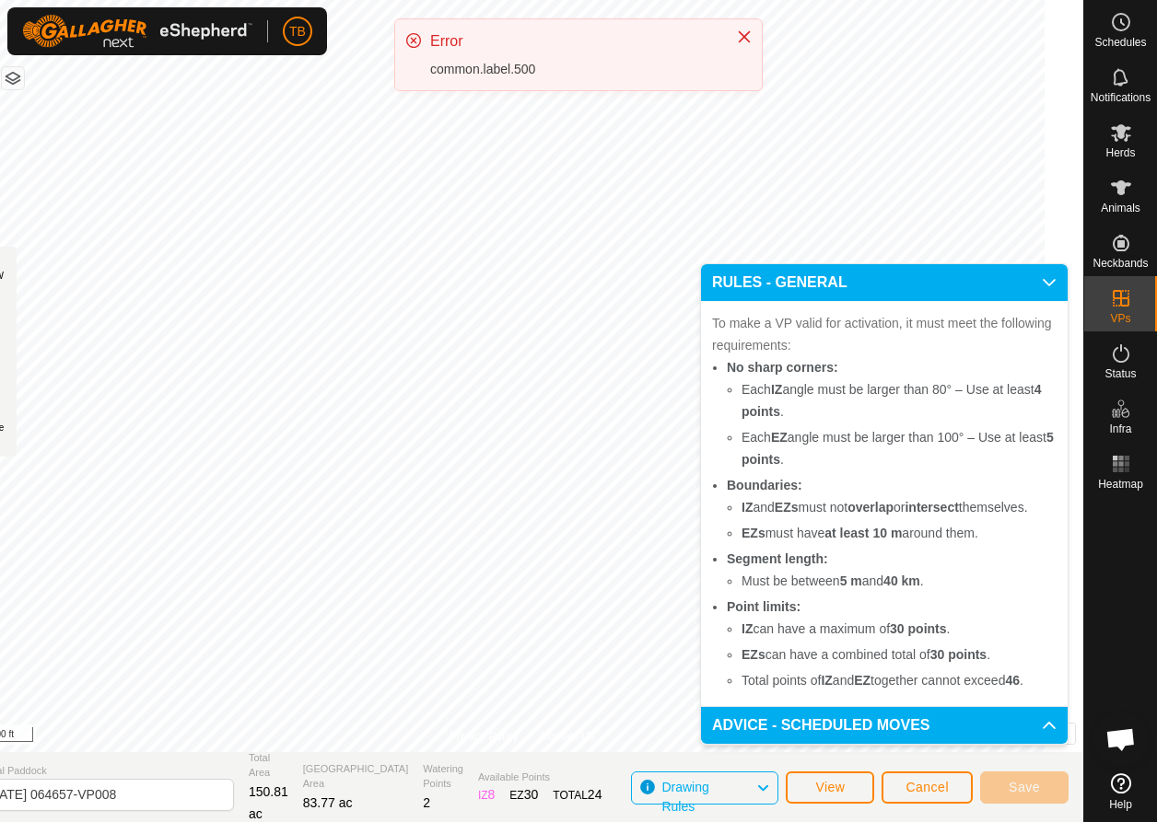
click at [907, 784] on span "Cancel" at bounding box center [926, 787] width 43 height 15
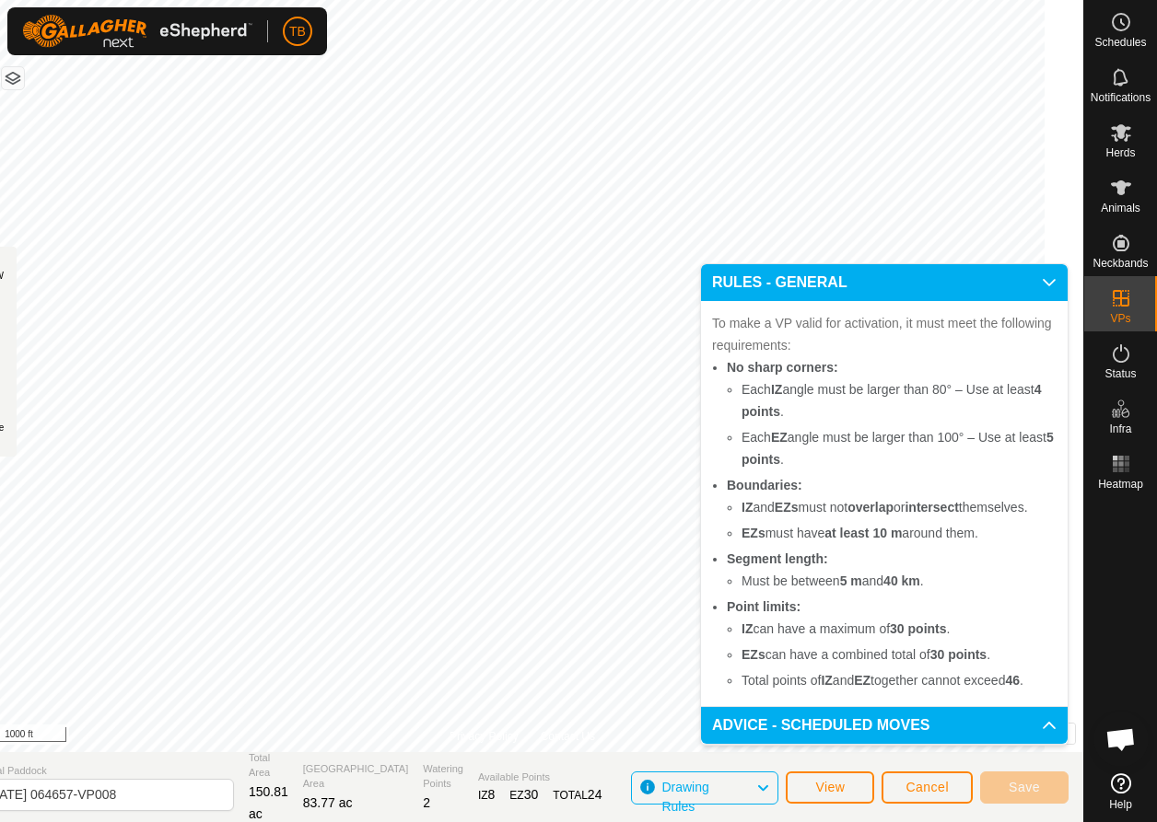
click at [936, 796] on button "Cancel" at bounding box center [926, 788] width 91 height 32
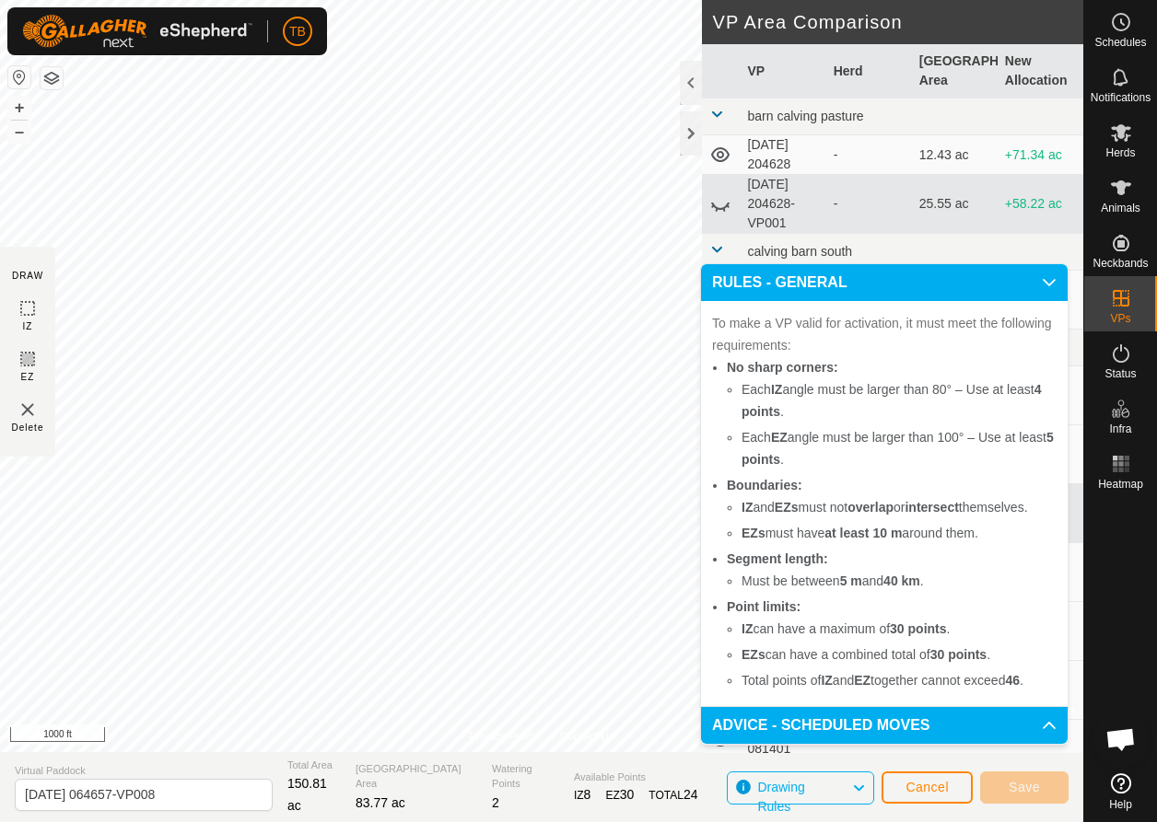
click at [936, 795] on button "Cancel" at bounding box center [926, 788] width 91 height 32
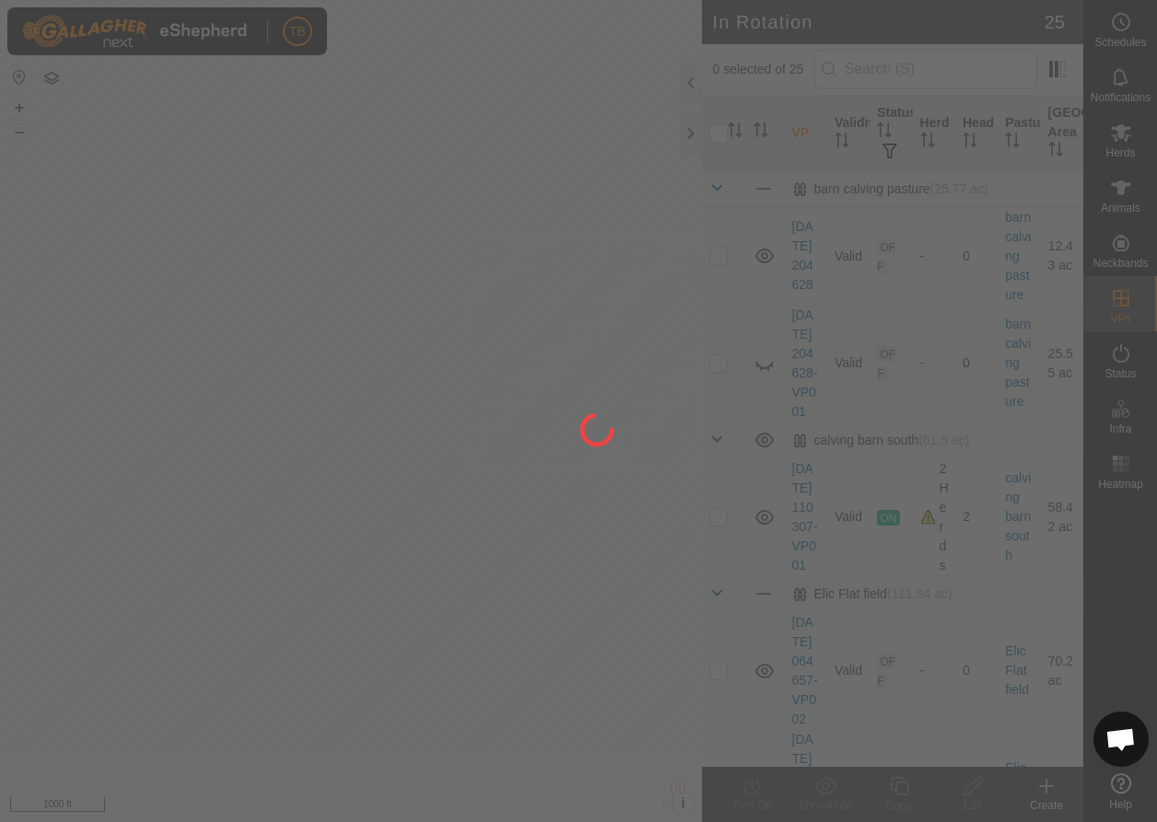
click at [936, 795] on div at bounding box center [578, 411] width 1157 height 822
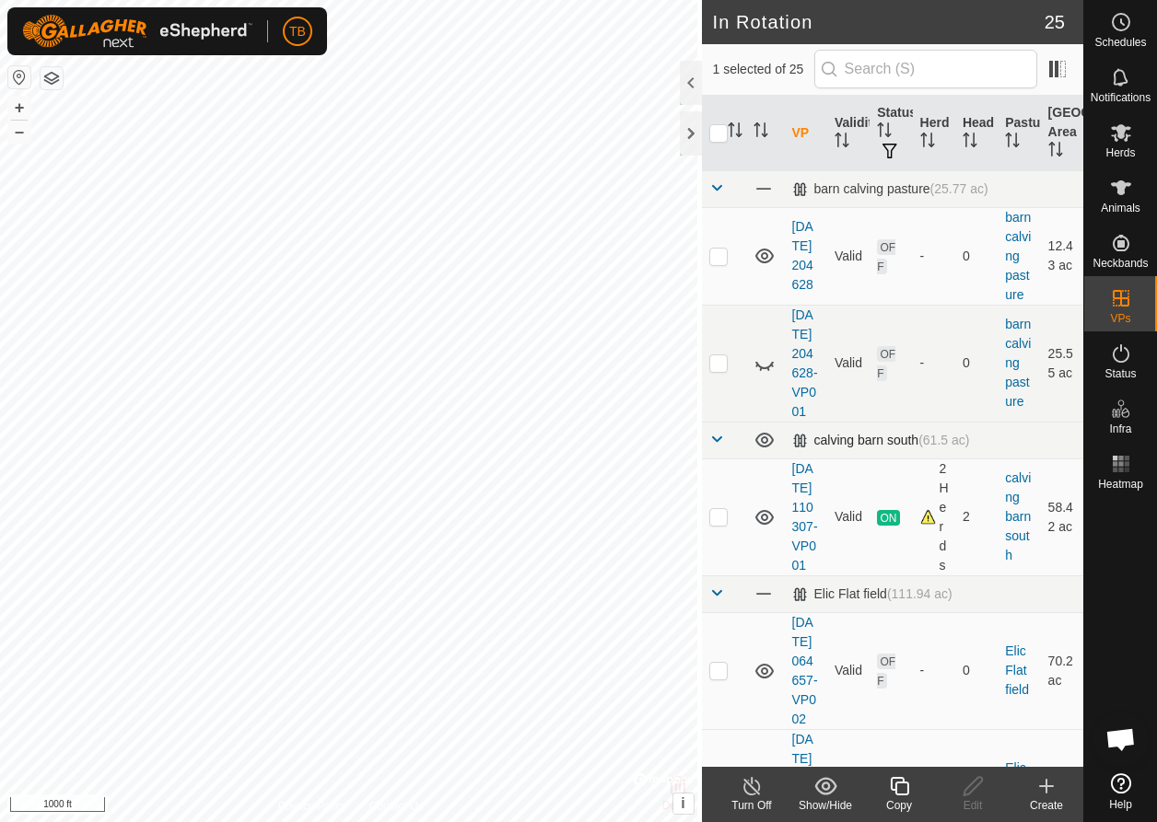
checkbox input "true"
click at [903, 786] on icon at bounding box center [899, 786] width 23 height 22
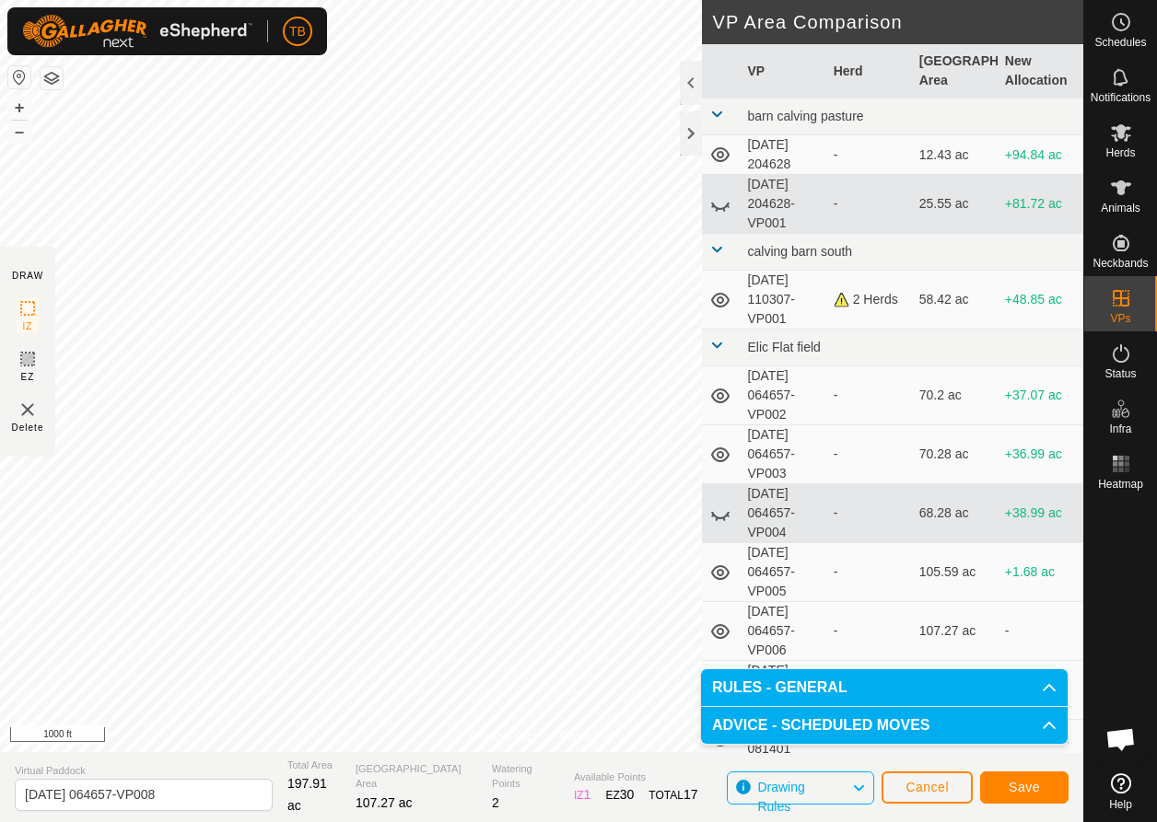
click at [1040, 792] on button "Save" at bounding box center [1024, 788] width 88 height 32
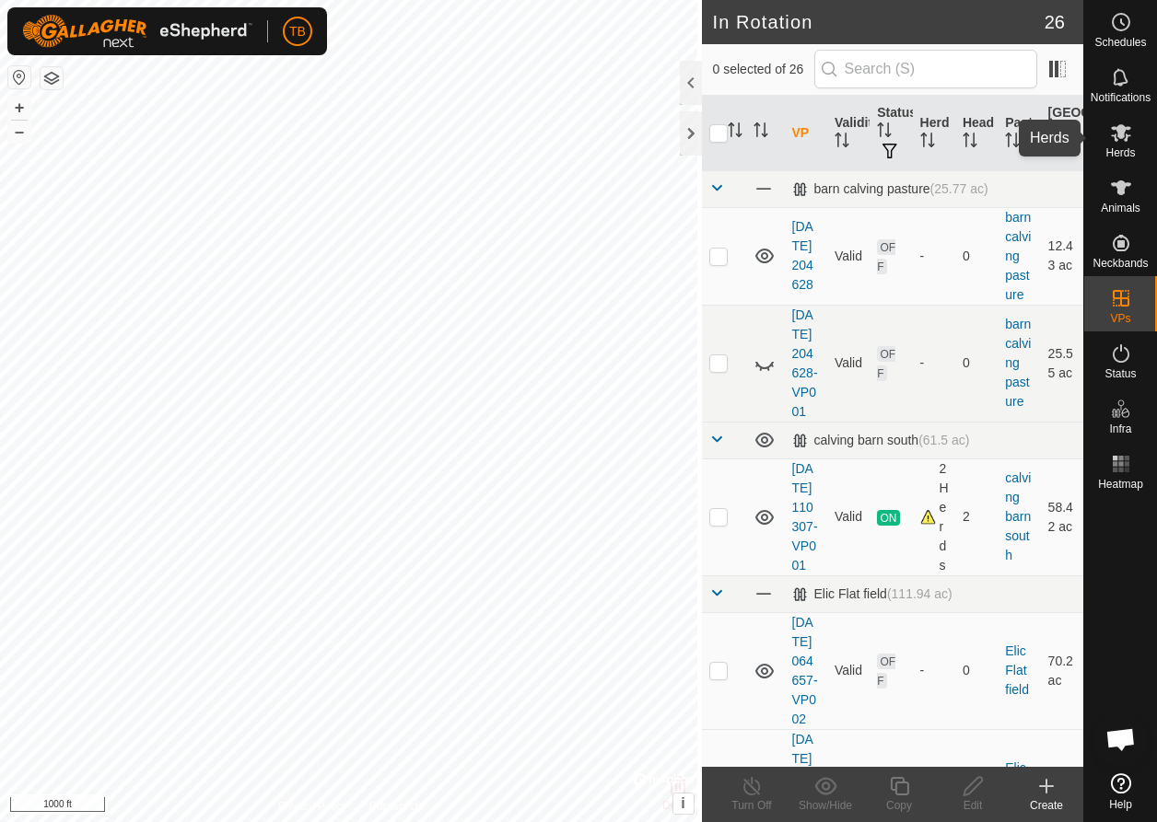
click at [1123, 137] on icon at bounding box center [1121, 132] width 20 height 17
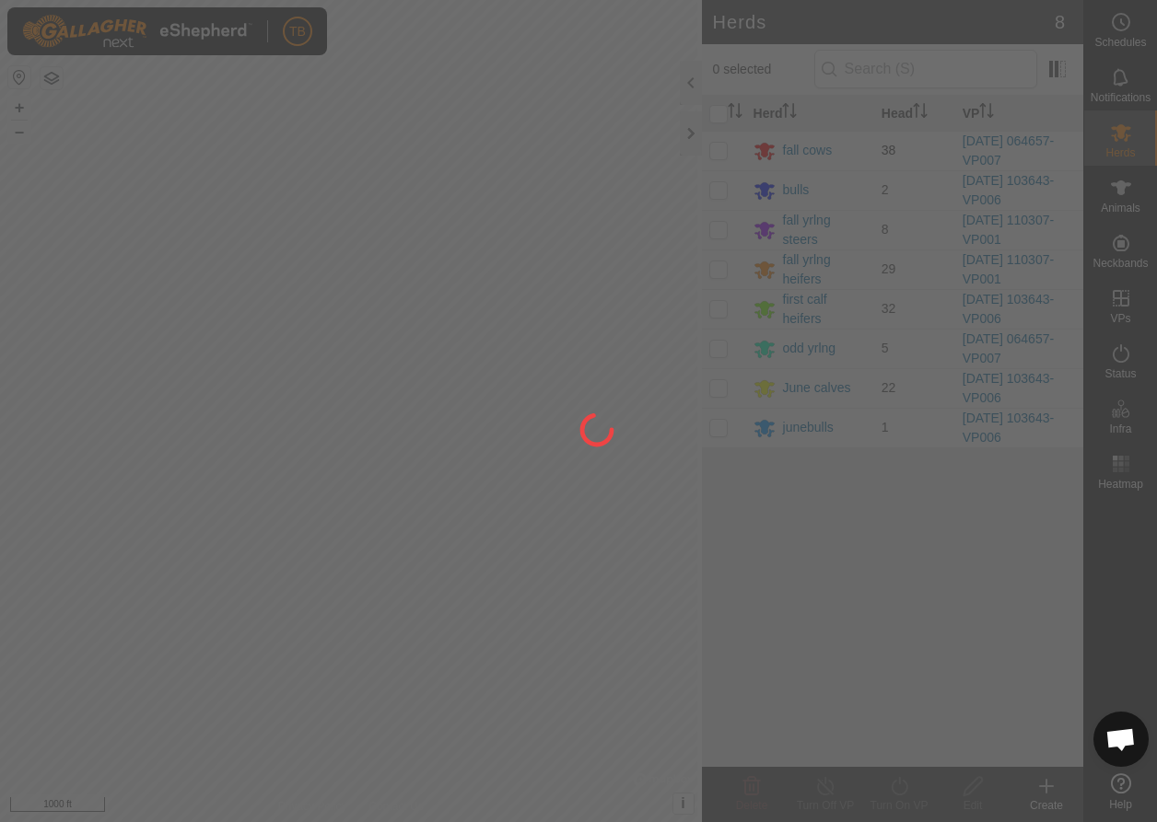
click at [716, 149] on div at bounding box center [578, 411] width 1157 height 822
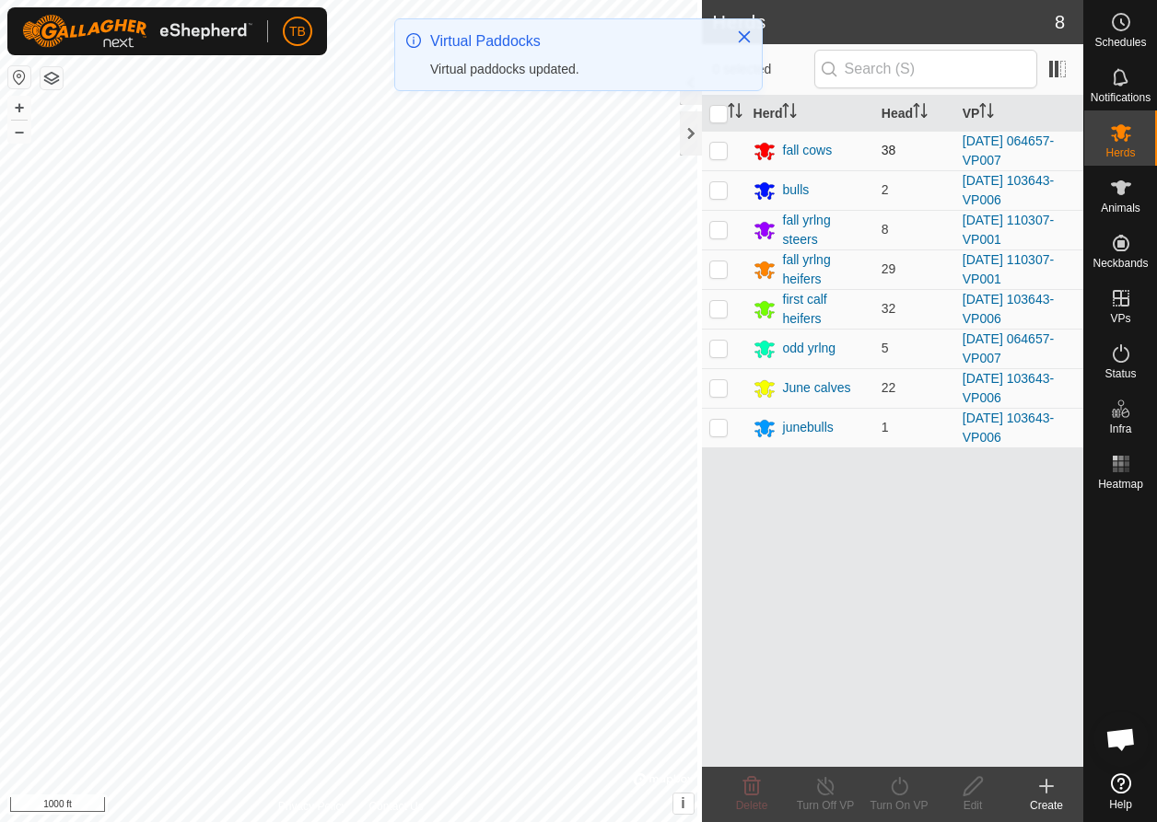
click at [716, 148] on p-checkbox at bounding box center [718, 150] width 18 height 15
checkbox input "true"
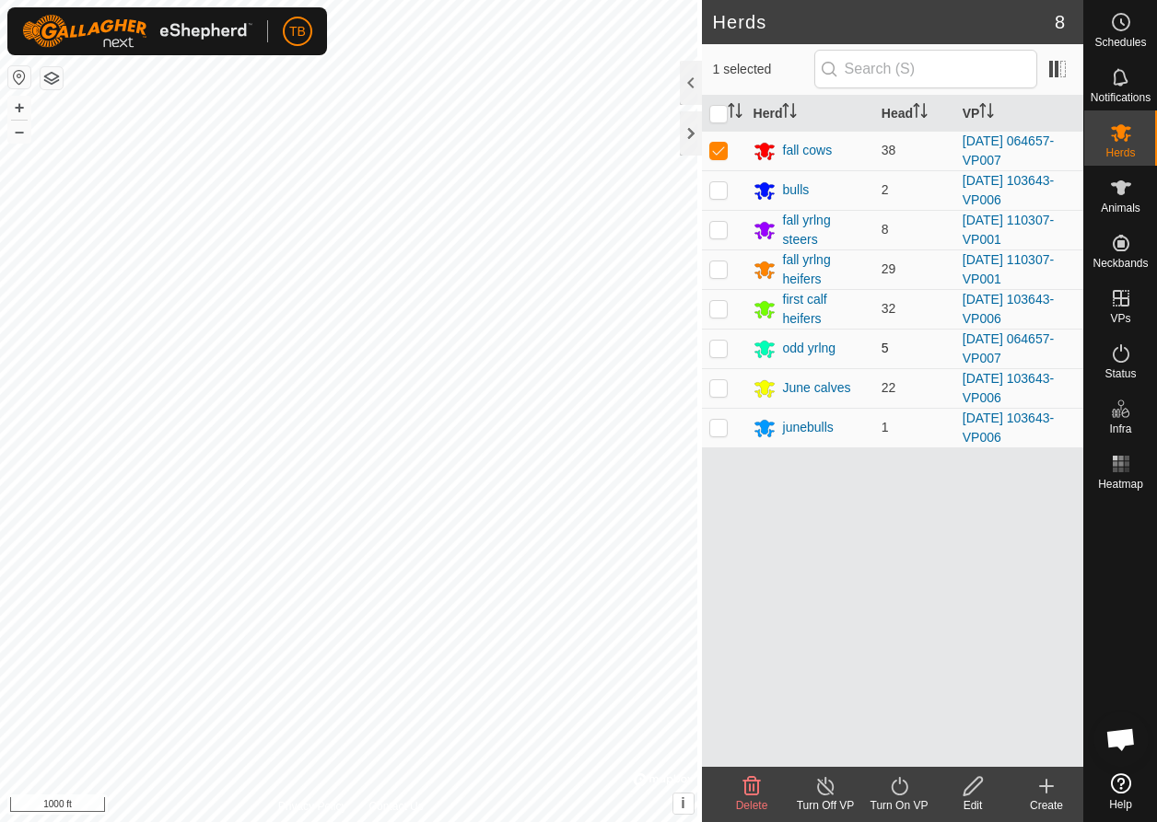
click at [714, 345] on p-checkbox at bounding box center [718, 348] width 18 height 15
checkbox input "true"
click at [896, 786] on icon at bounding box center [899, 786] width 23 height 22
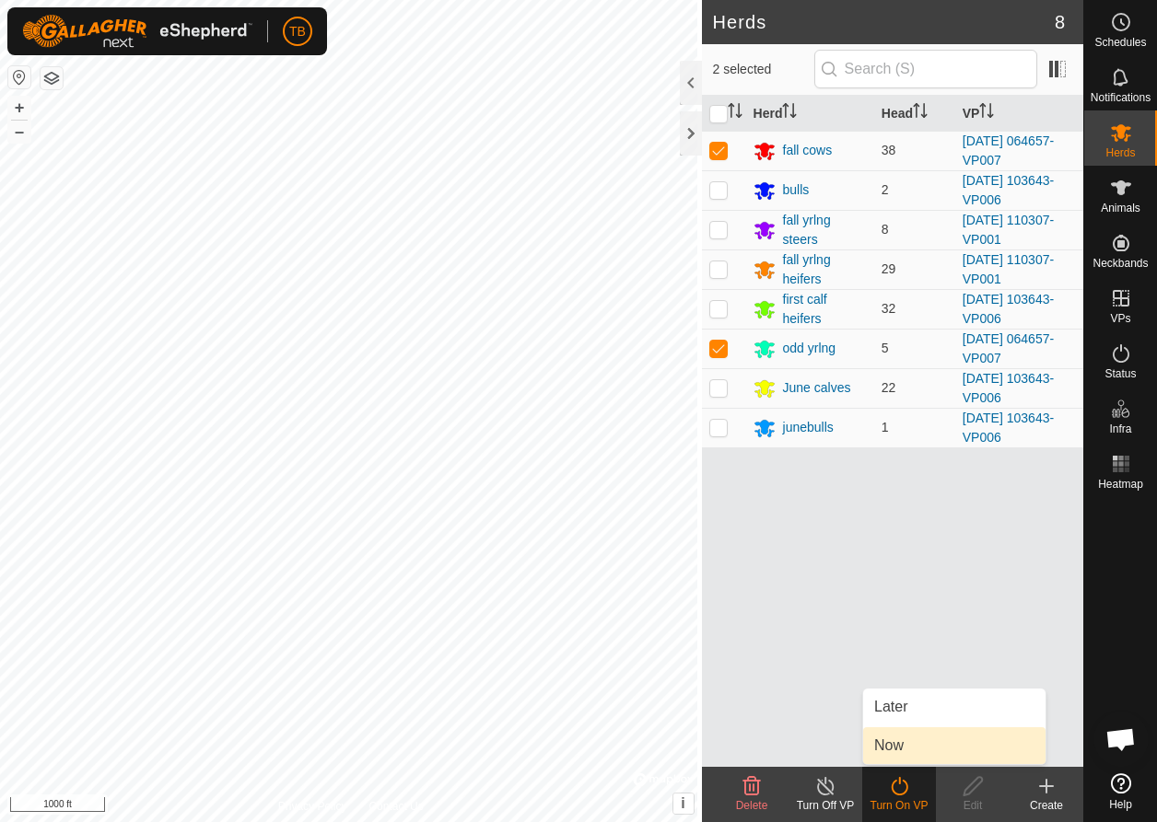
click at [920, 742] on link "Now" at bounding box center [954, 746] width 182 height 37
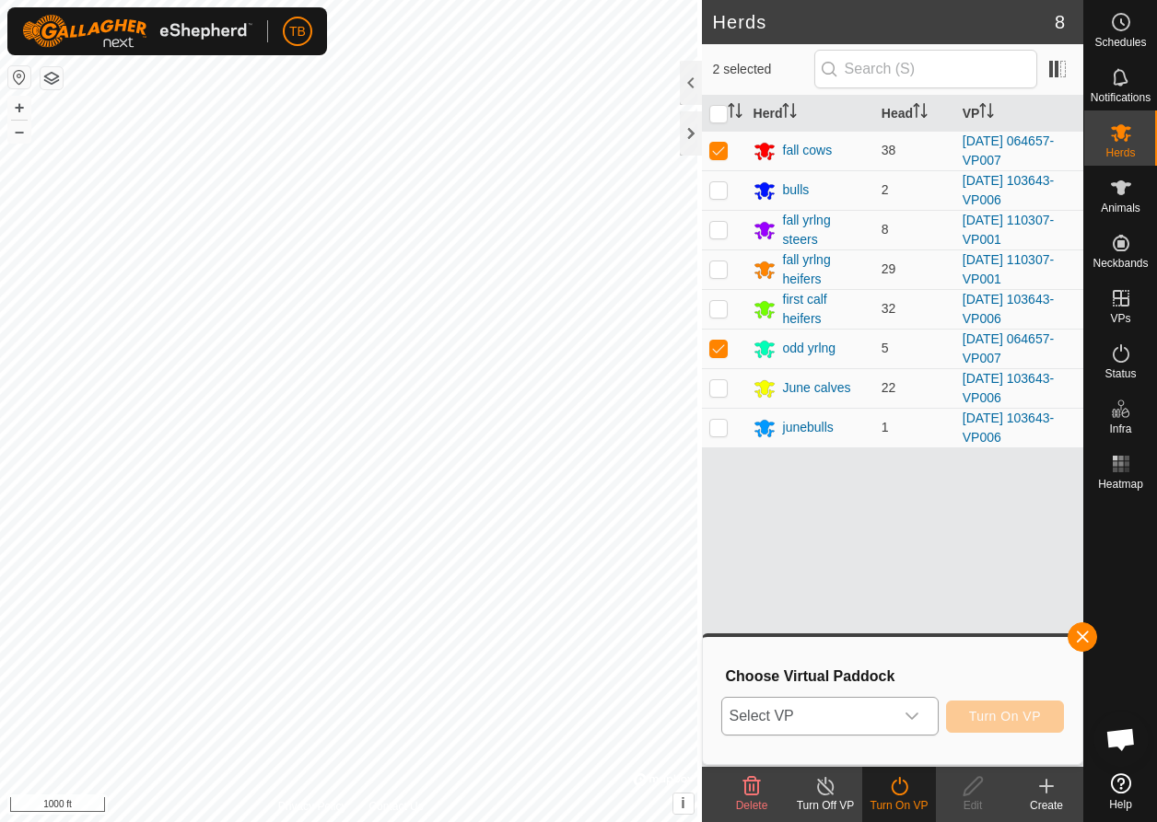
click at [908, 714] on icon "dropdown trigger" at bounding box center [911, 716] width 15 height 15
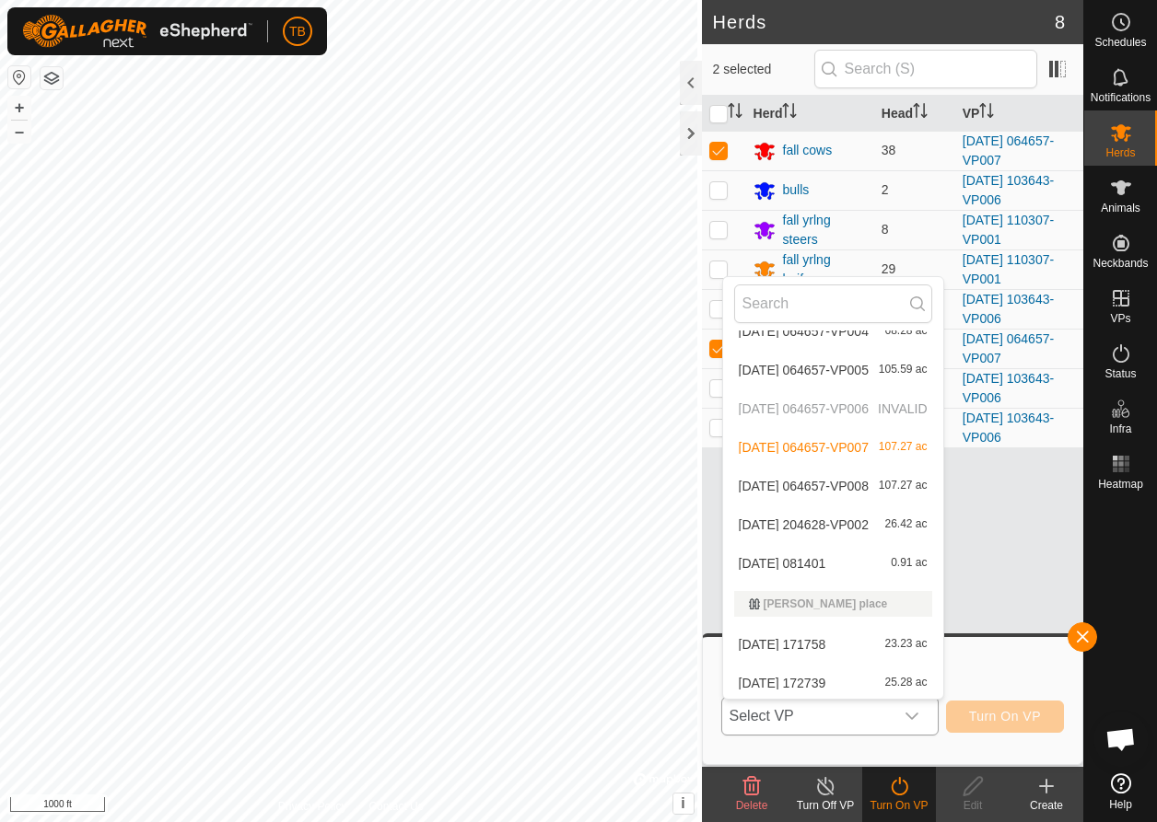
scroll to position [334, 0]
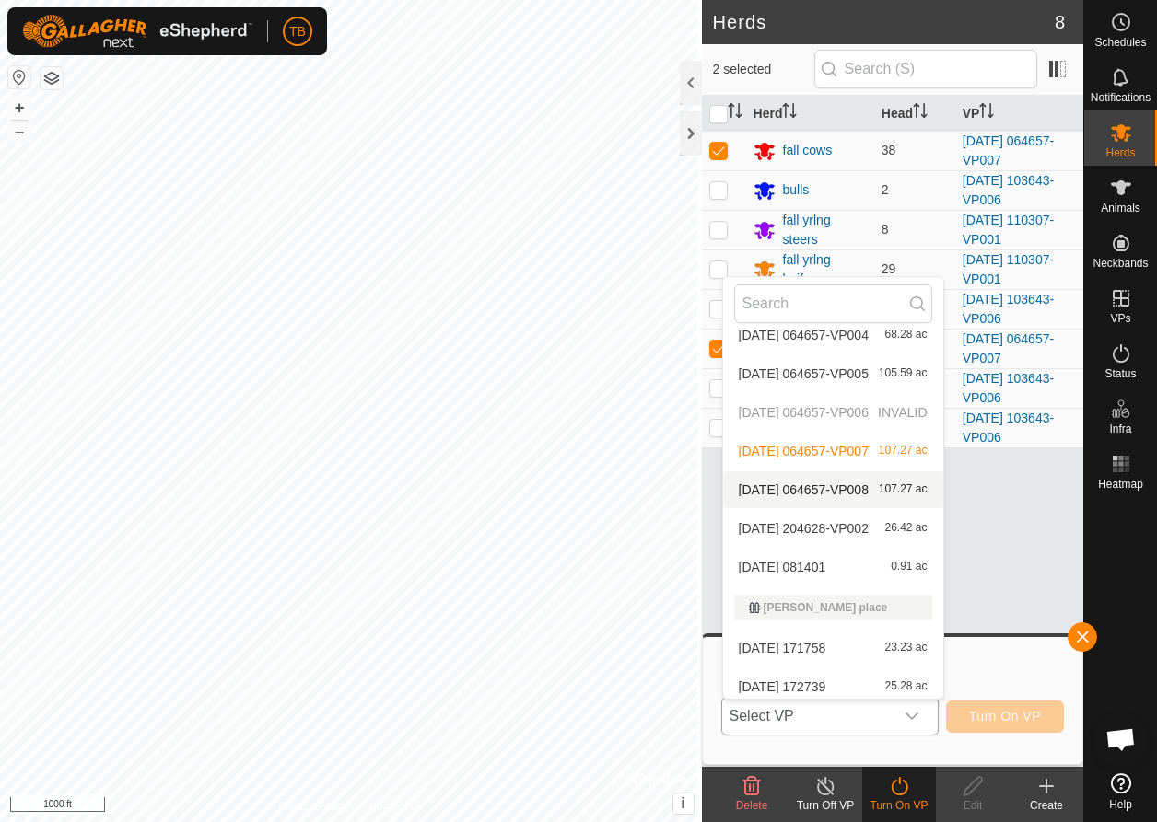
click at [802, 492] on li "[DATE] 064657-VP008 107.27 ac" at bounding box center [833, 490] width 220 height 37
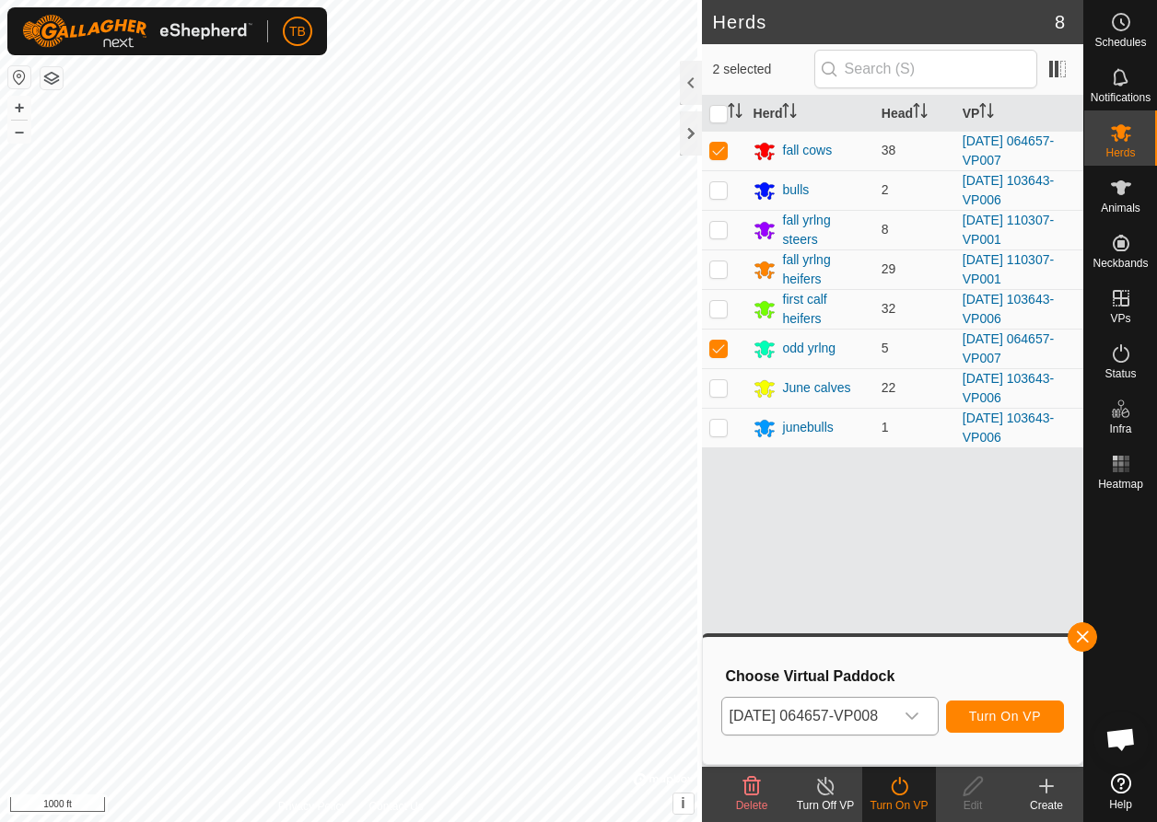
click at [1000, 719] on span "Turn On VP" at bounding box center [1005, 716] width 72 height 15
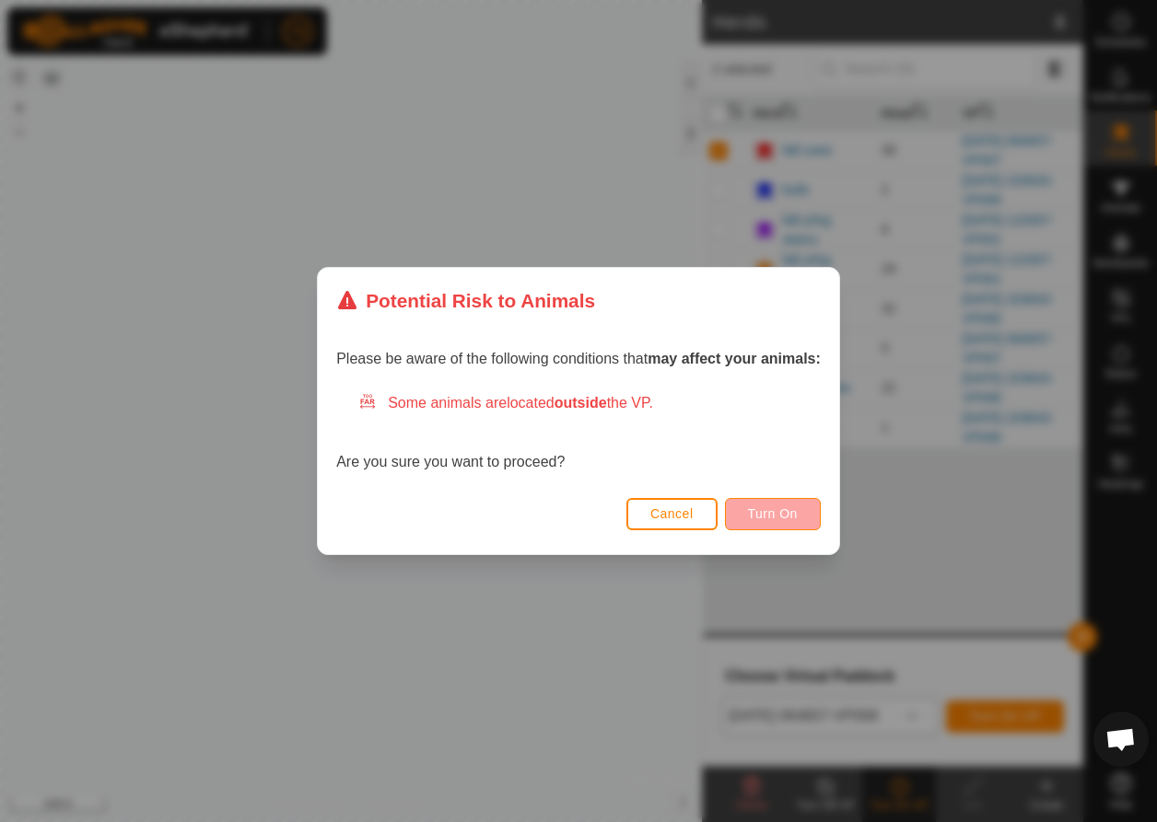
click at [798, 509] on span "Turn On" at bounding box center [773, 514] width 50 height 15
